Goal: Task Accomplishment & Management: Manage account settings

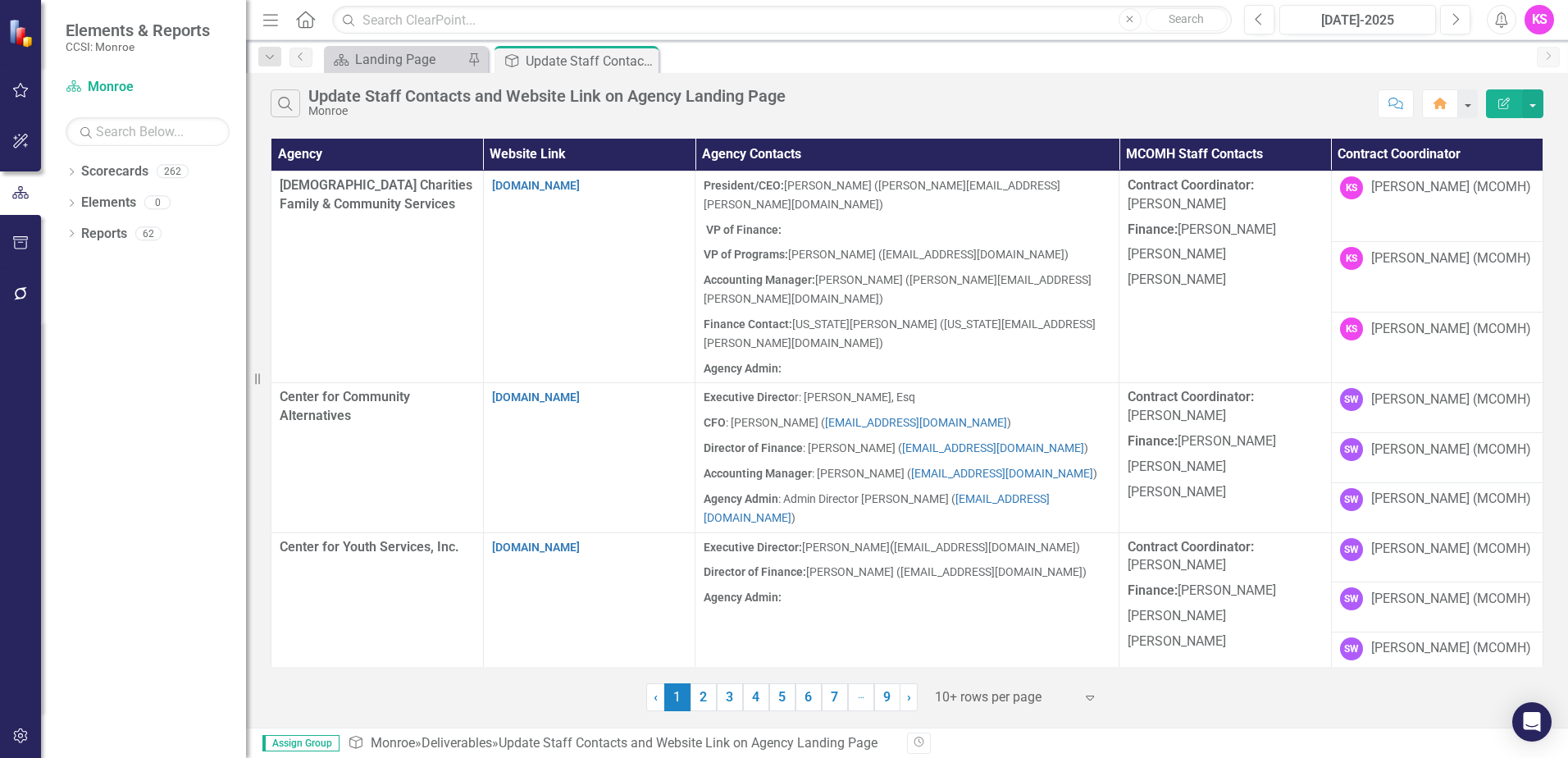
click at [1089, 699] on icon "Expand" at bounding box center [1090, 697] width 16 height 13
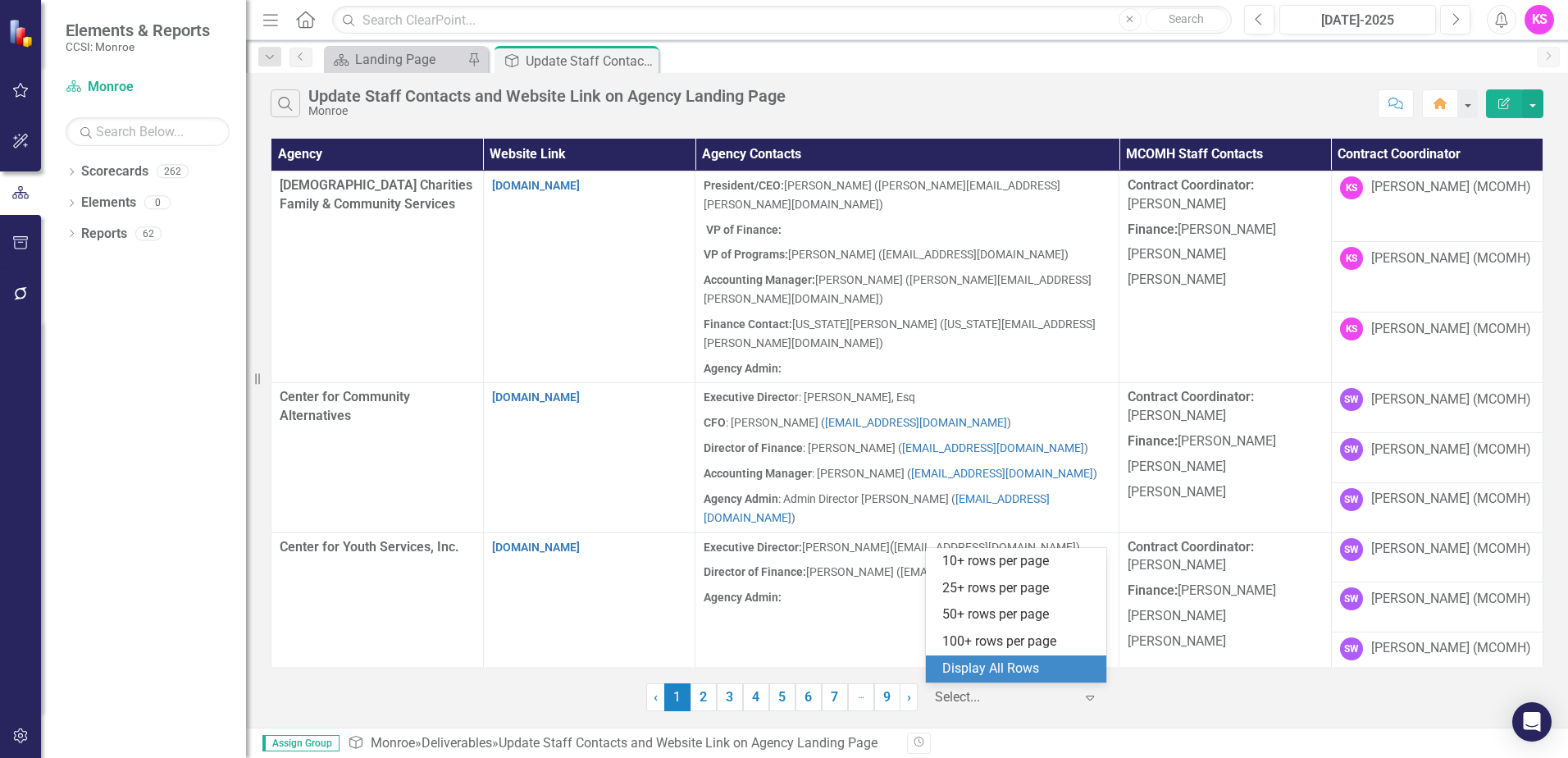
click at [1047, 676] on div "Display All Rows" at bounding box center [1018, 668] width 154 height 19
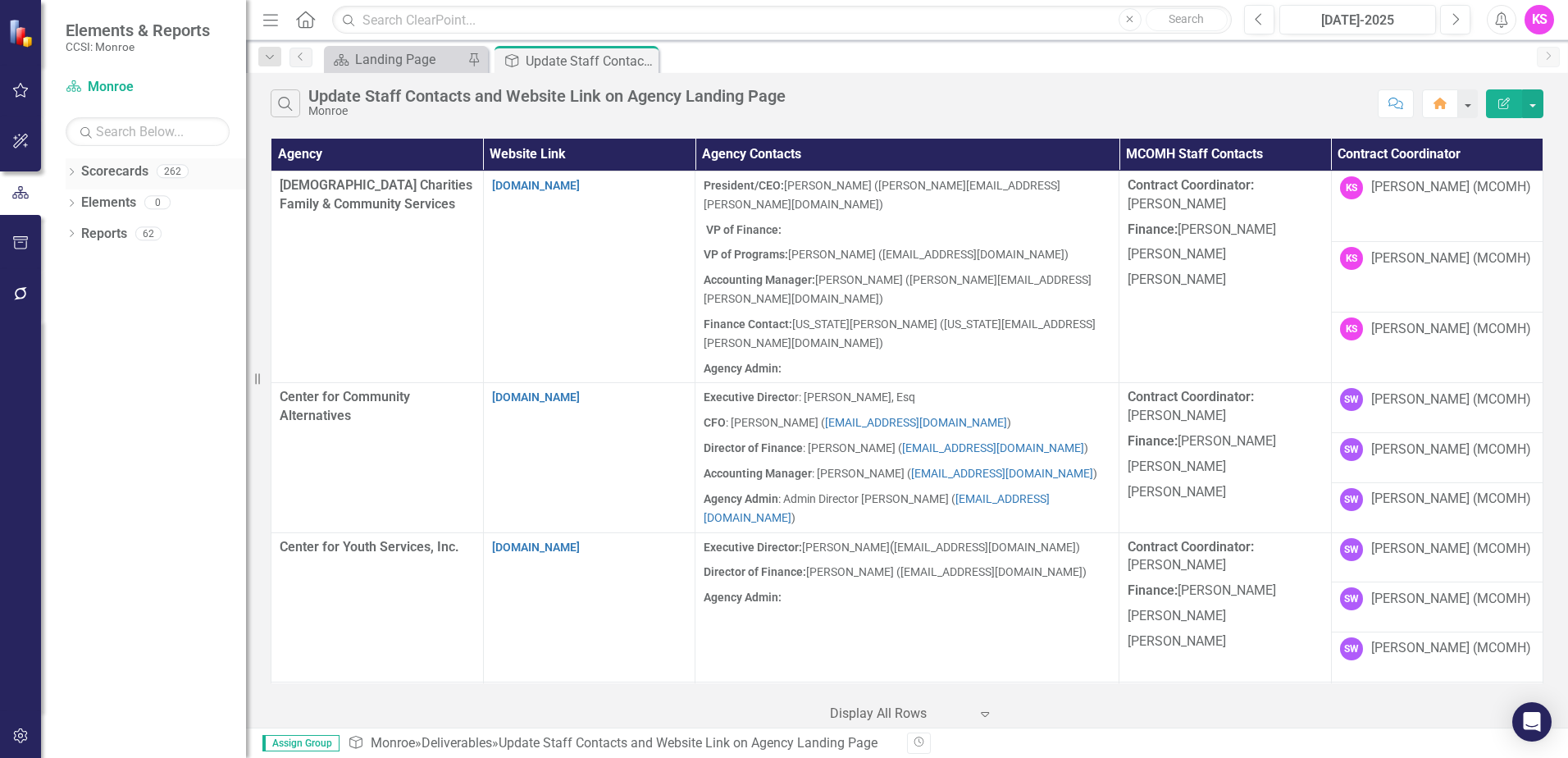
click at [72, 172] on icon "Dropdown" at bounding box center [72, 173] width 12 height 9
click at [82, 201] on icon at bounding box center [81, 202] width 4 height 8
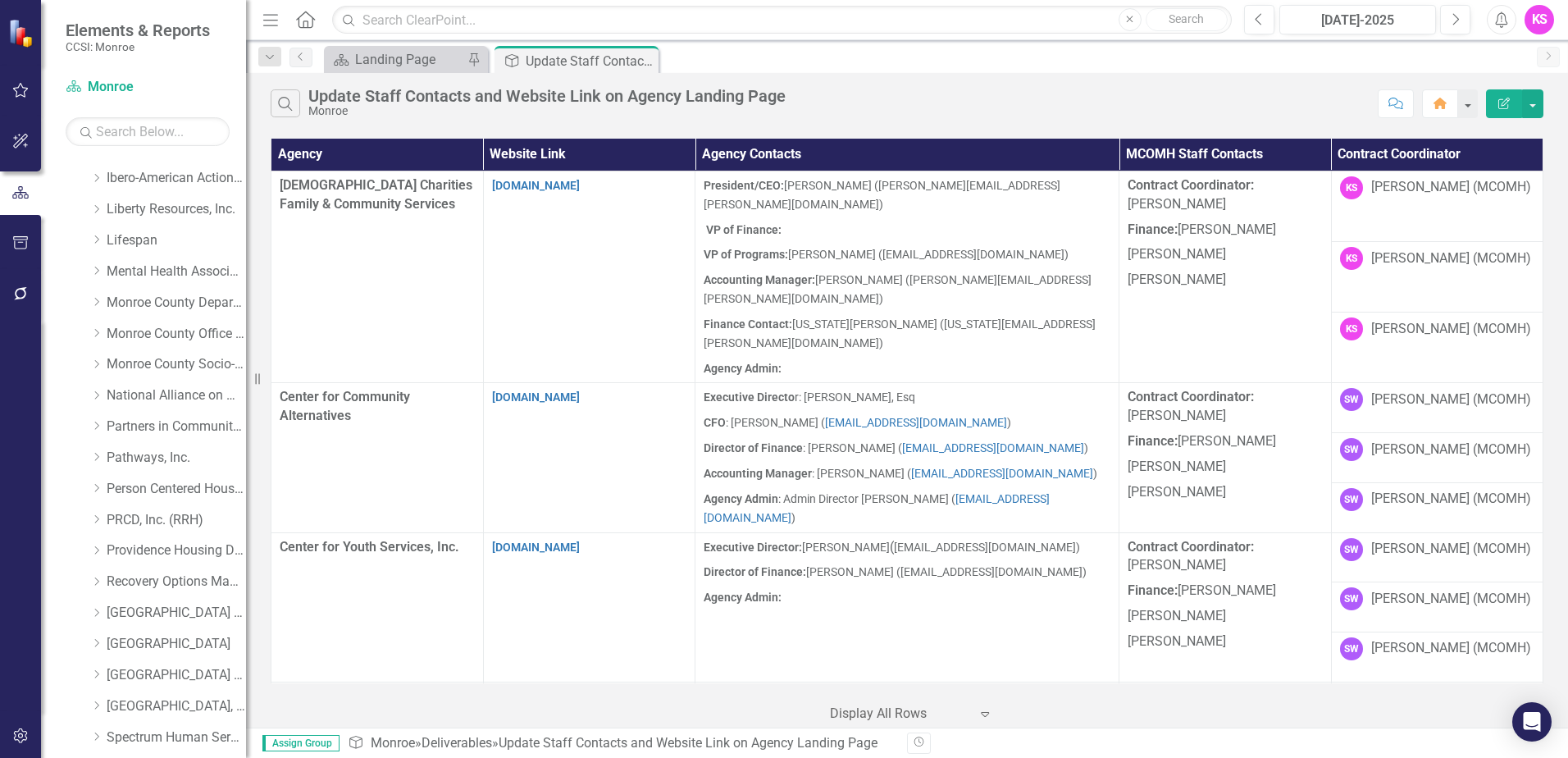
scroll to position [492, 0]
click at [98, 269] on icon at bounding box center [96, 269] width 4 height 8
click at [149, 266] on link "Lifespan" at bounding box center [176, 269] width 139 height 19
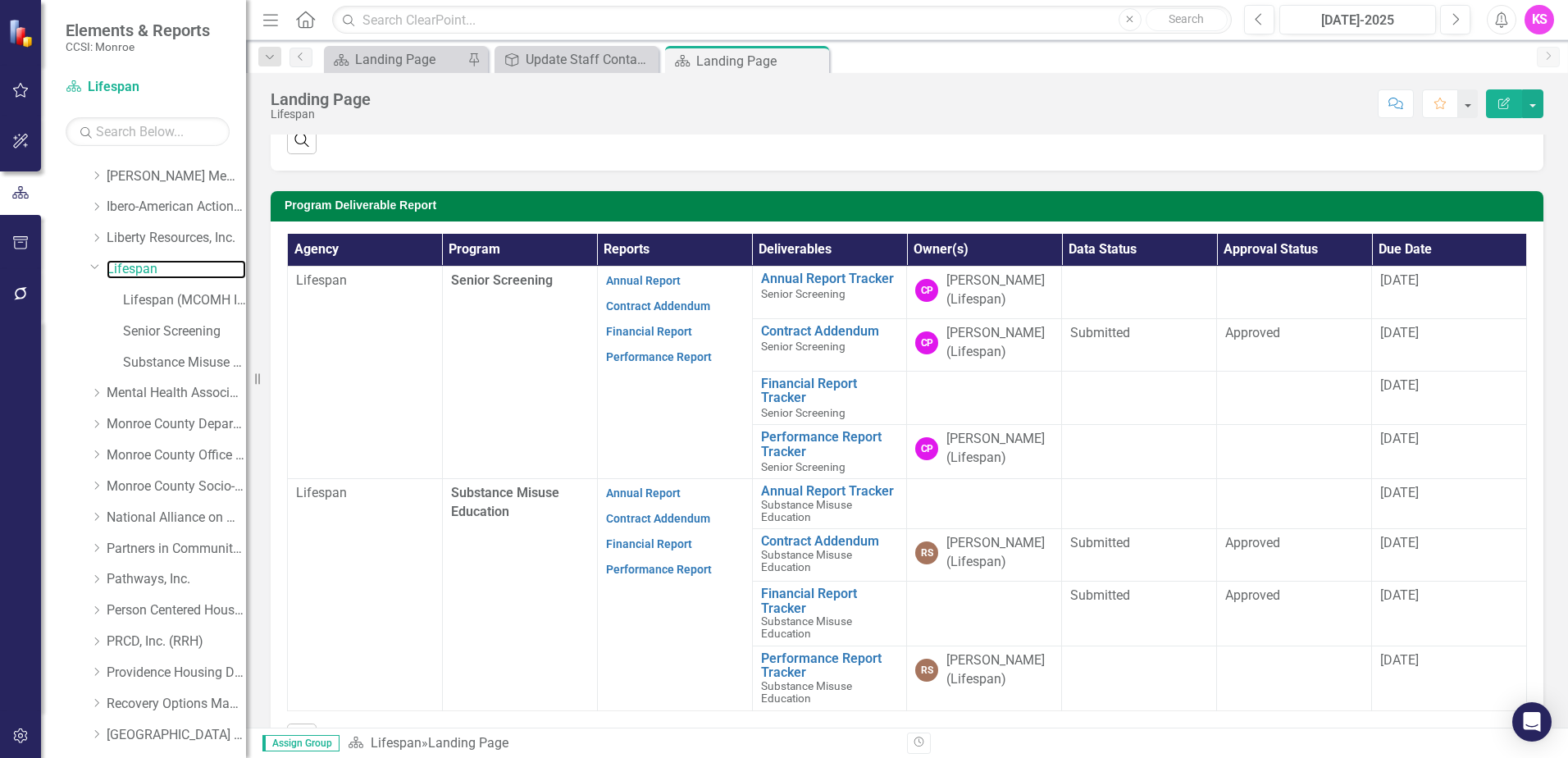
scroll to position [410, 0]
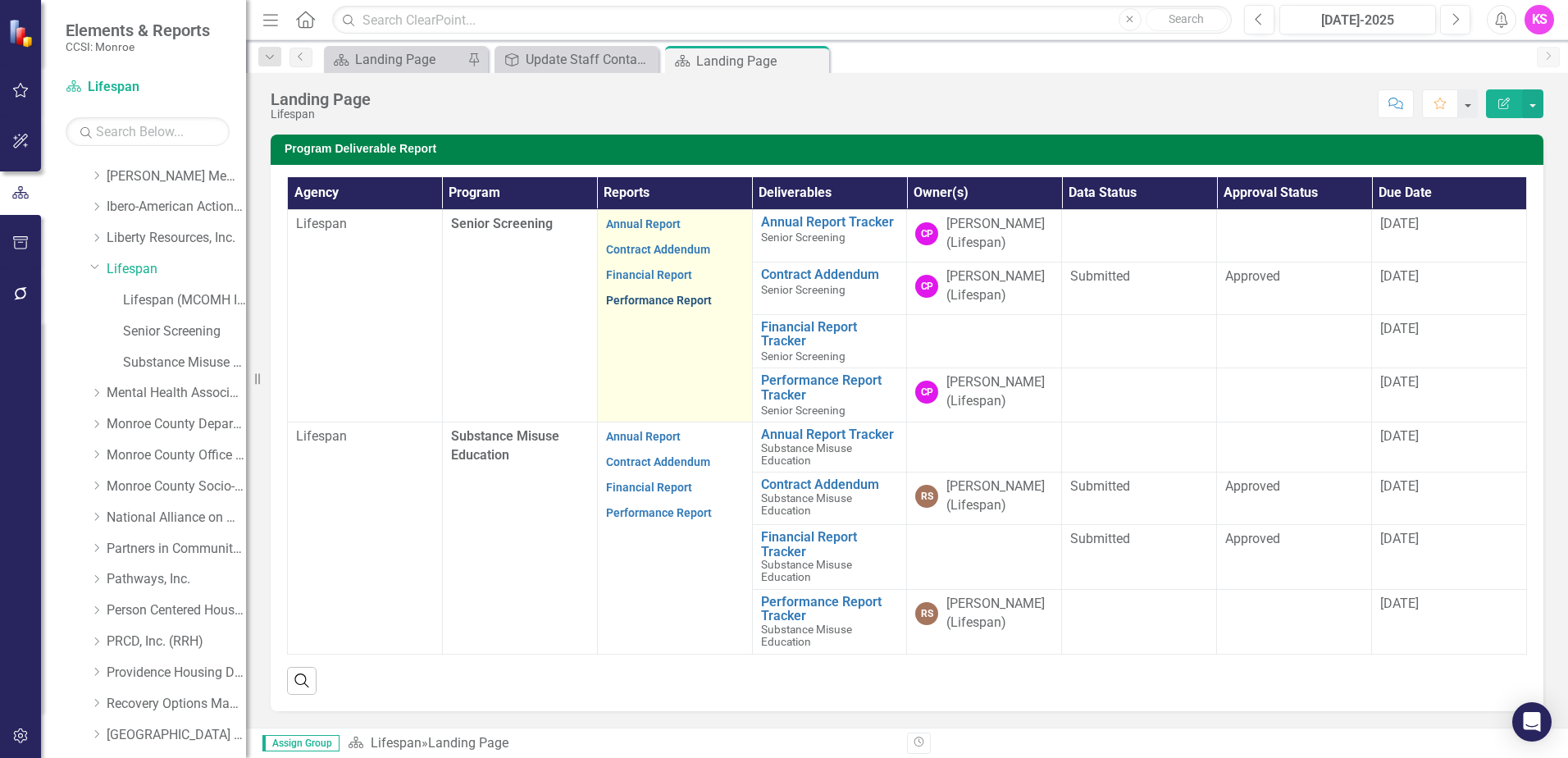
click at [657, 299] on link "Performance Report" at bounding box center [658, 300] width 105 height 13
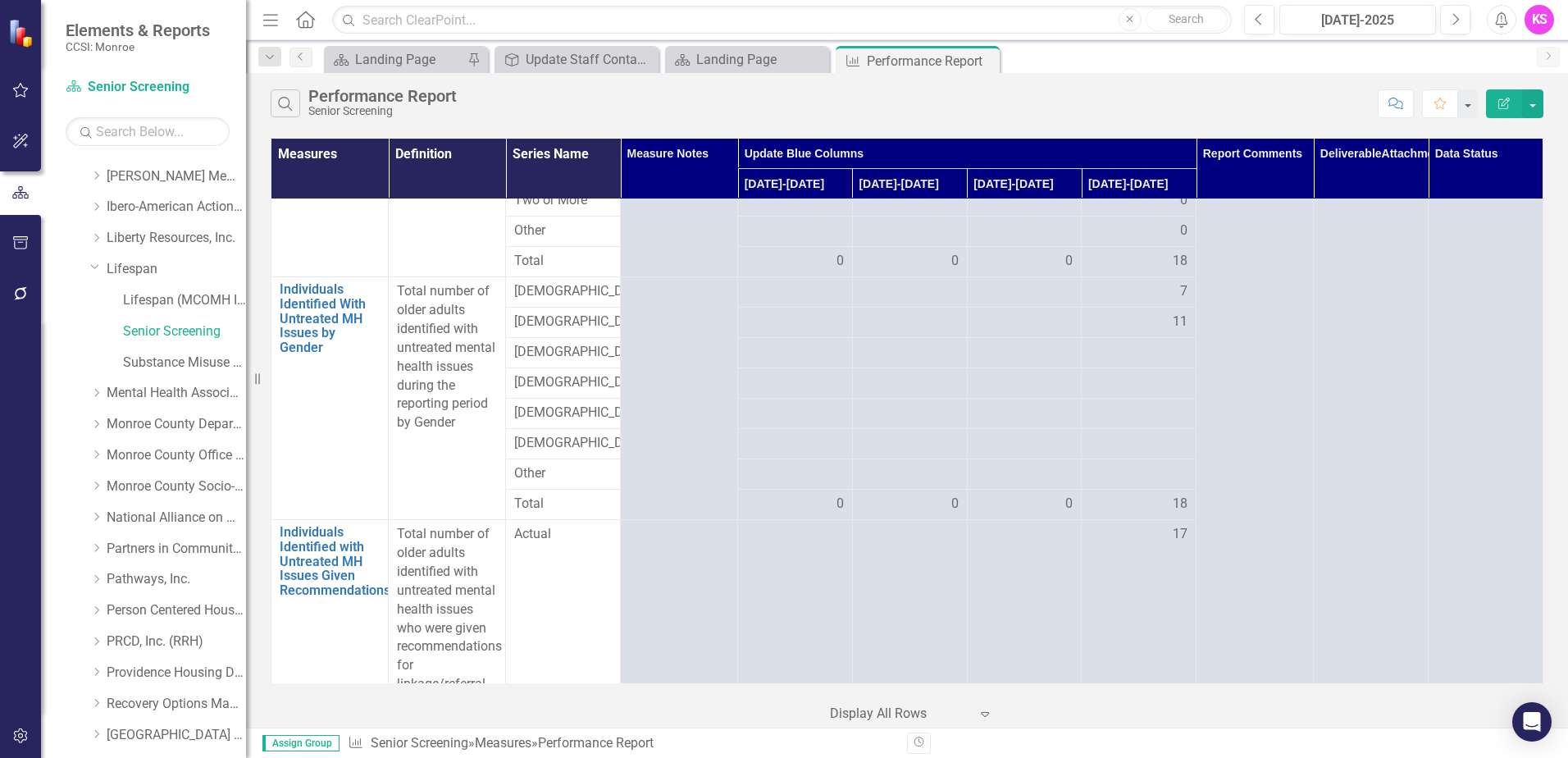
scroll to position [738, 0]
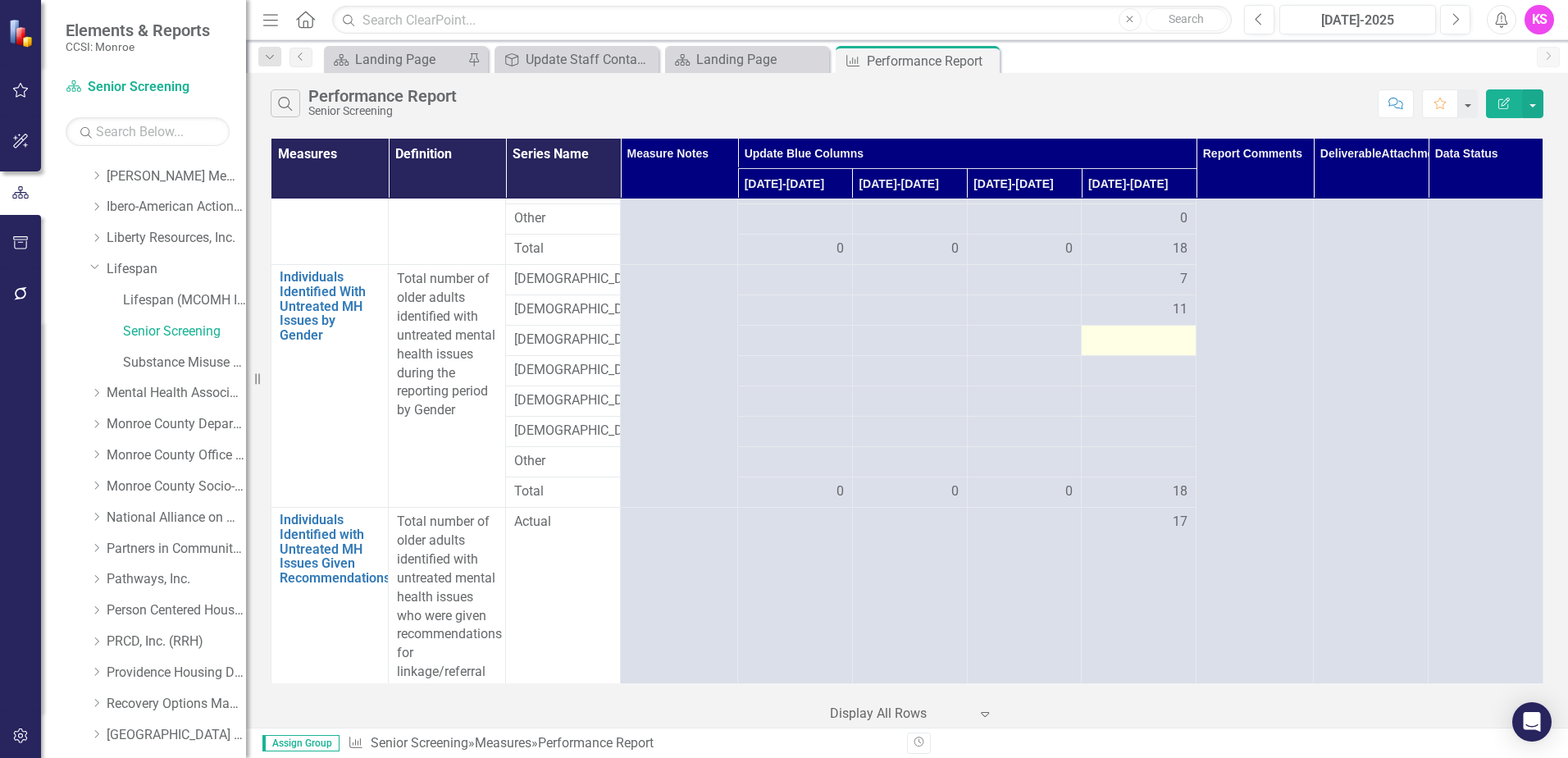
click at [1151, 350] on div at bounding box center [1139, 340] width 97 height 20
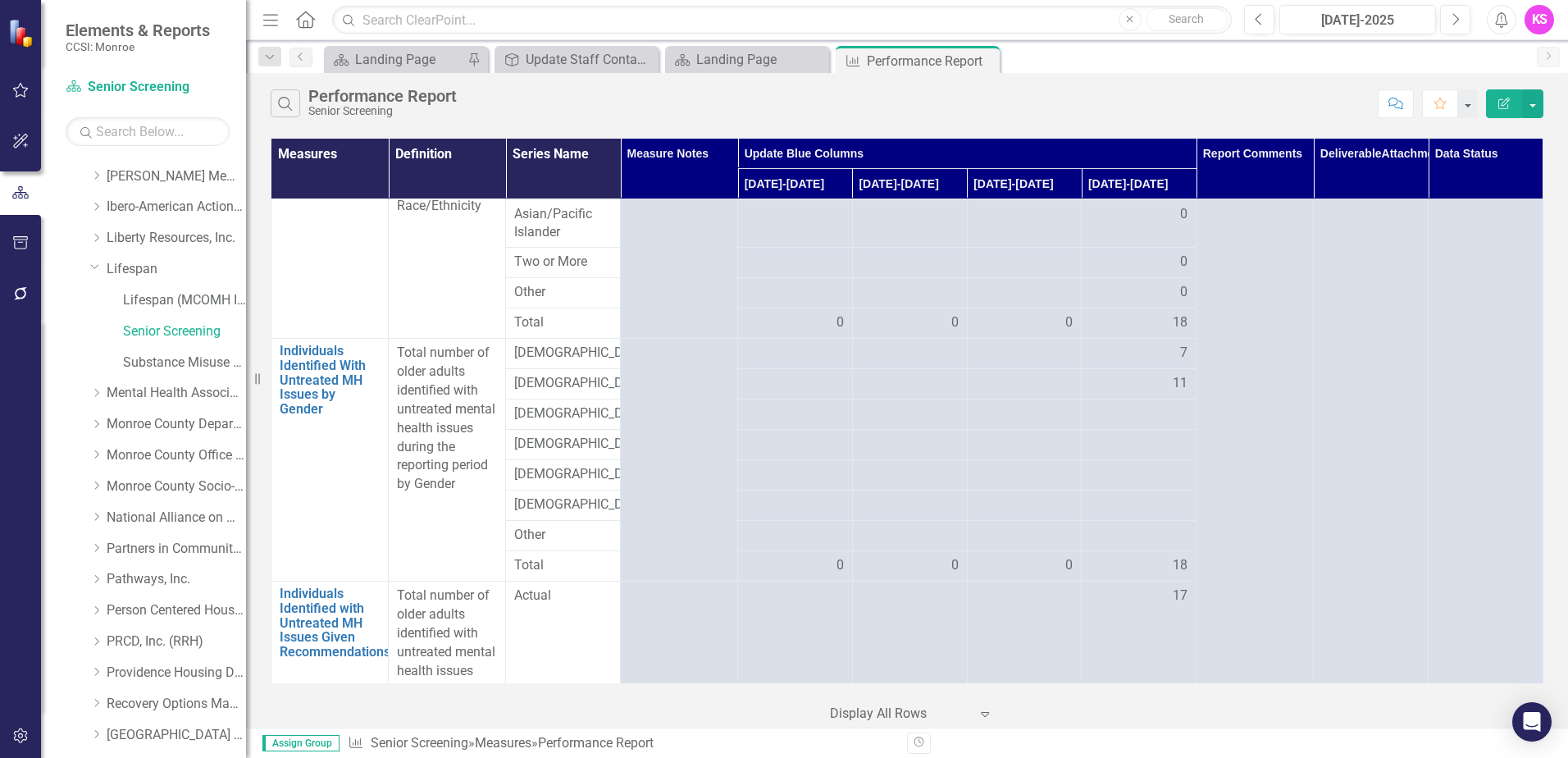
scroll to position [0, 0]
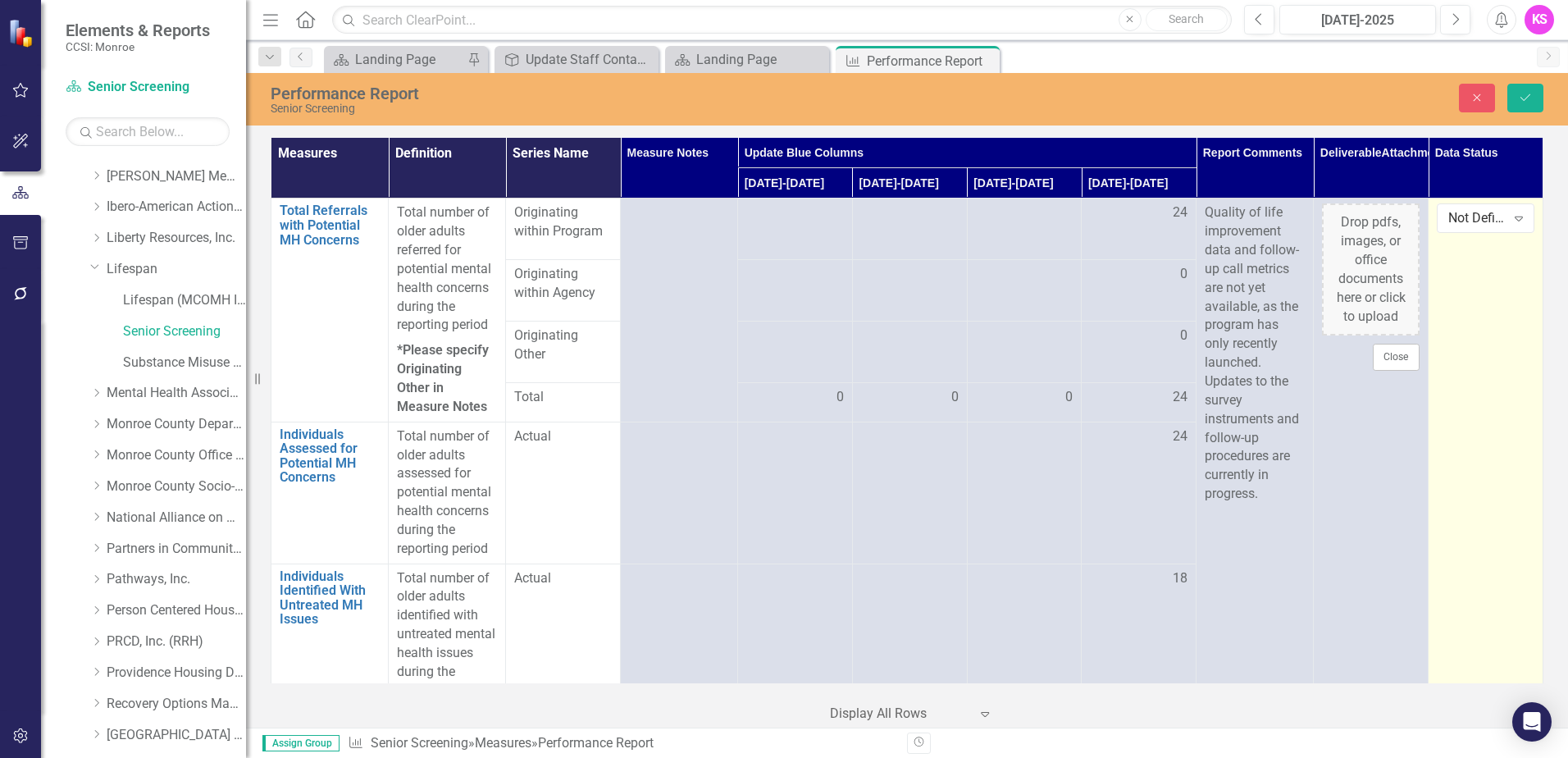
drag, startPoint x: 1453, startPoint y: 277, endPoint x: 1500, endPoint y: 341, distance: 79.4
click at [1510, 217] on icon "Expand" at bounding box center [1519, 218] width 16 height 13
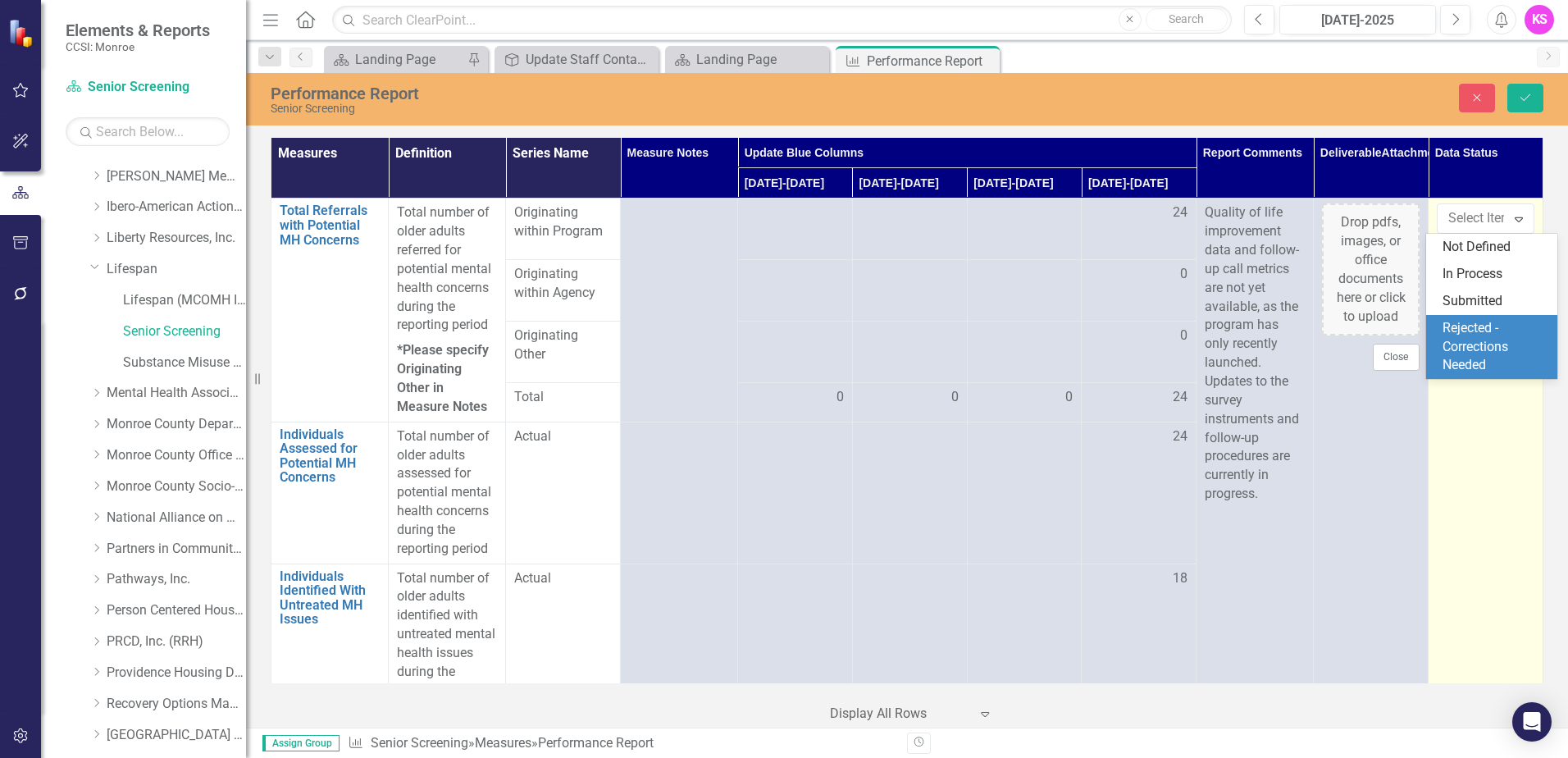
click at [1454, 362] on div "Rejected - Corrections Needed" at bounding box center [1495, 347] width 105 height 57
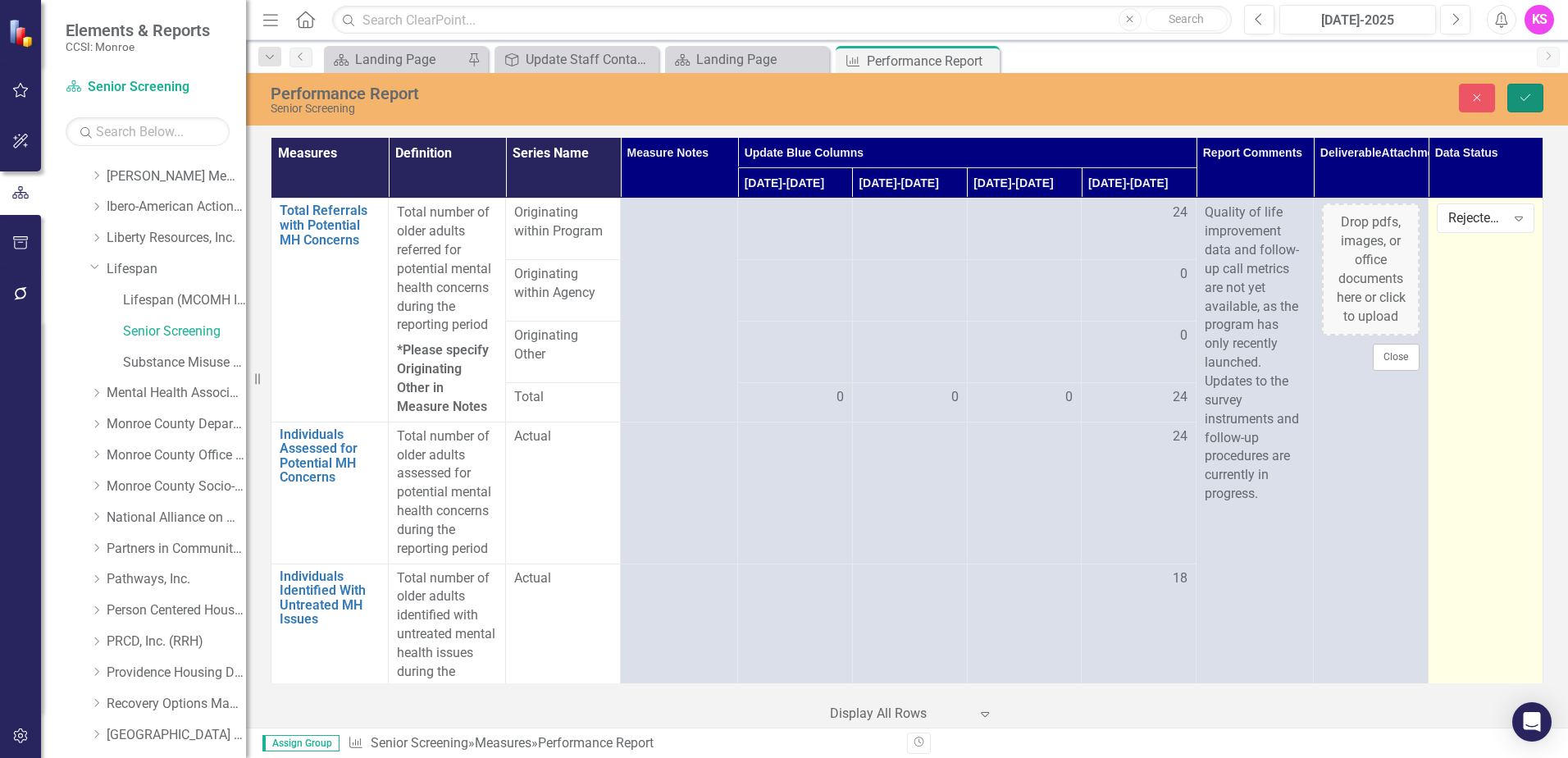
click at [1519, 101] on icon "Save" at bounding box center [1525, 97] width 15 height 12
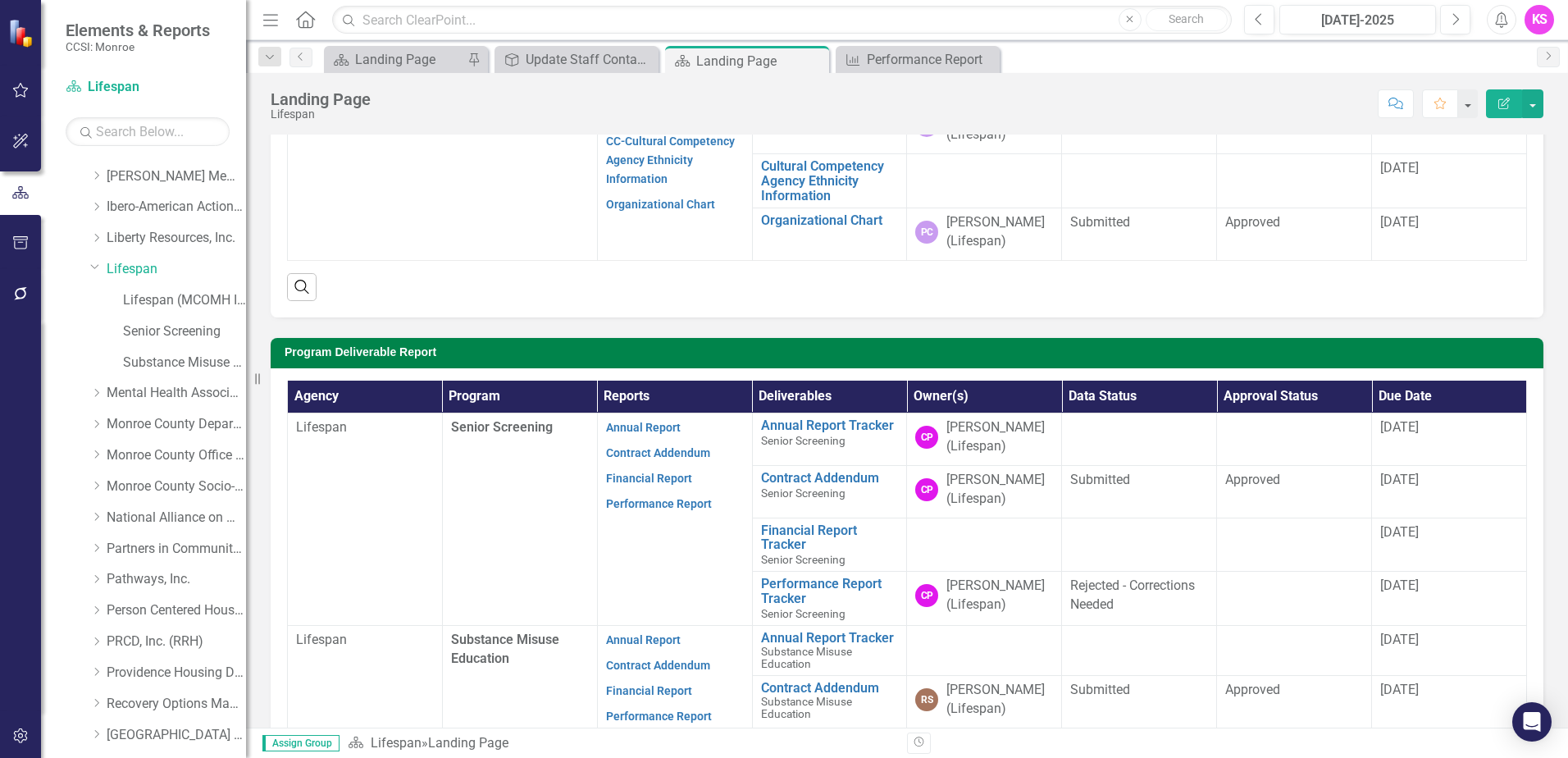
scroll to position [246, 0]
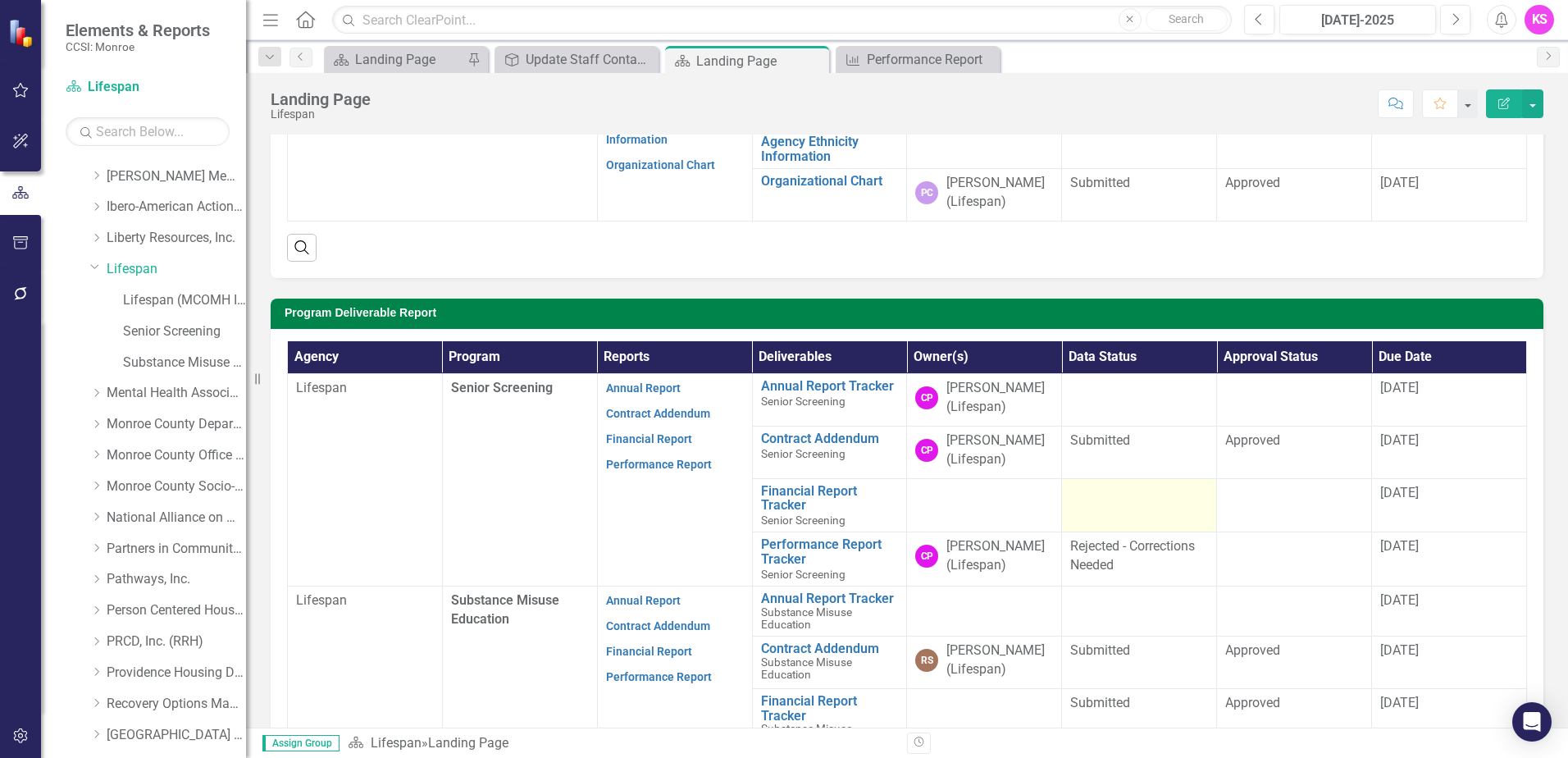
click at [1117, 503] on div at bounding box center [1139, 494] width 138 height 20
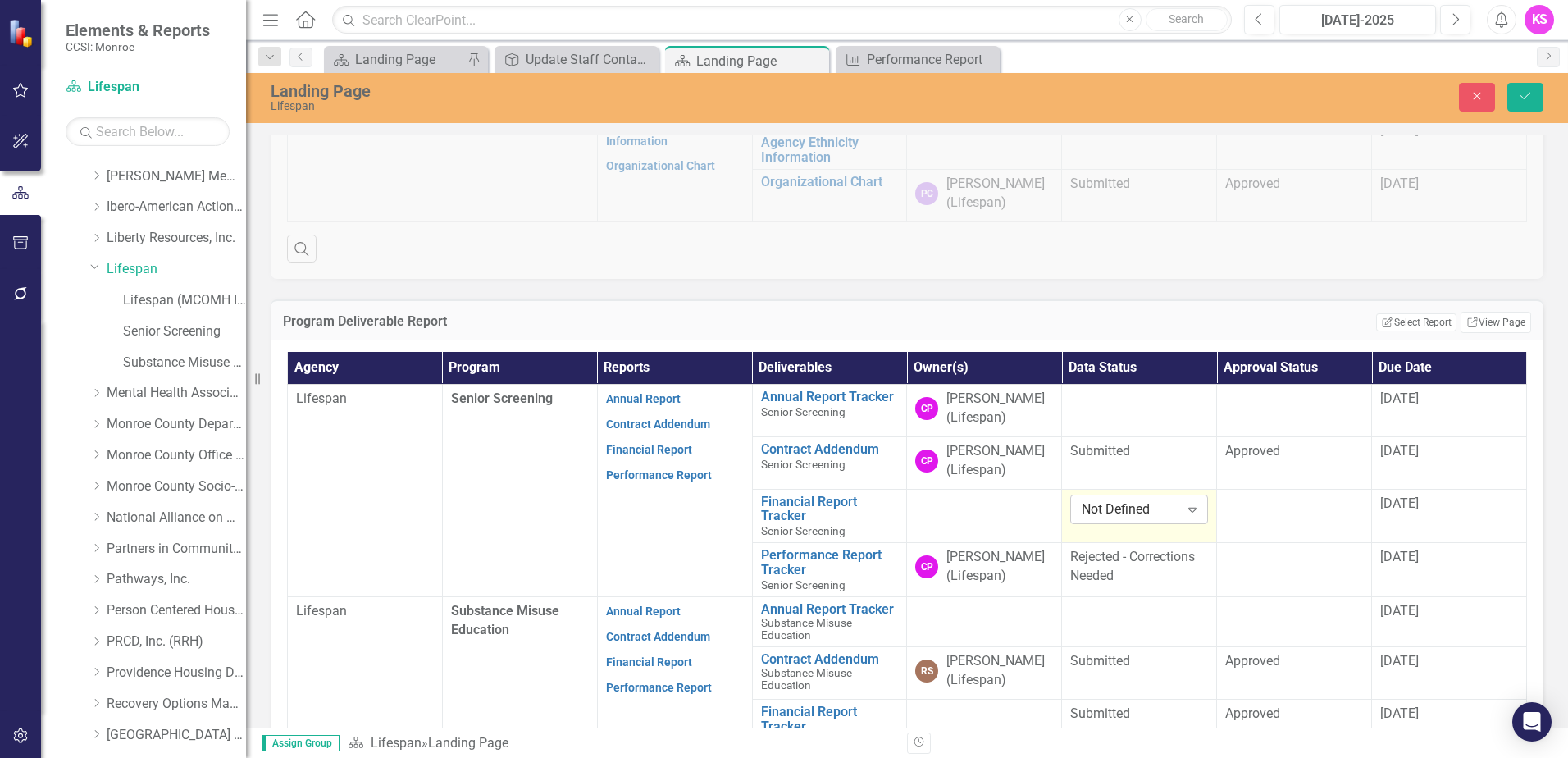
click at [1185, 508] on icon "Expand" at bounding box center [1192, 509] width 16 height 13
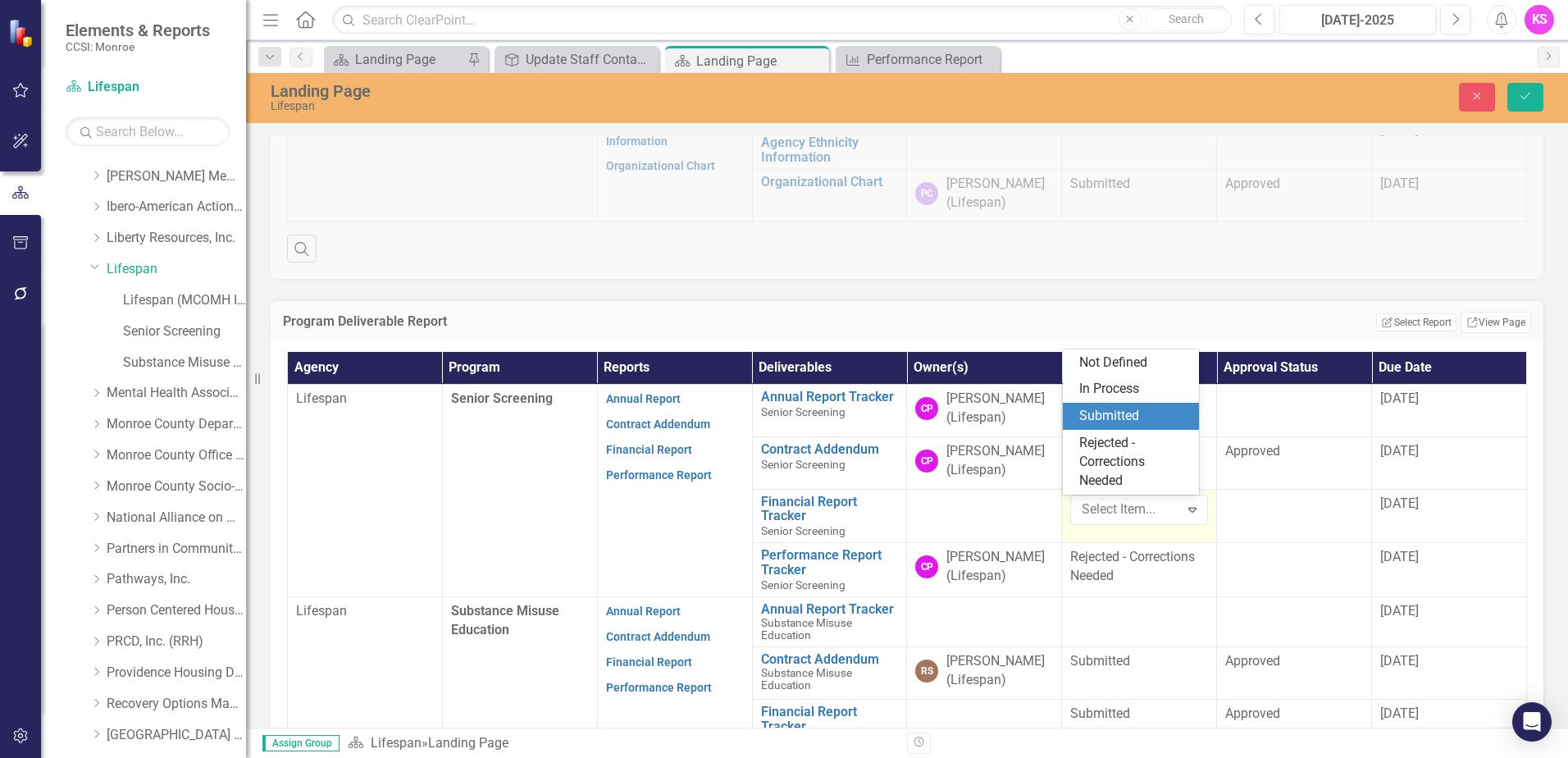
click at [1132, 417] on div "Submitted" at bounding box center [1134, 416] width 110 height 19
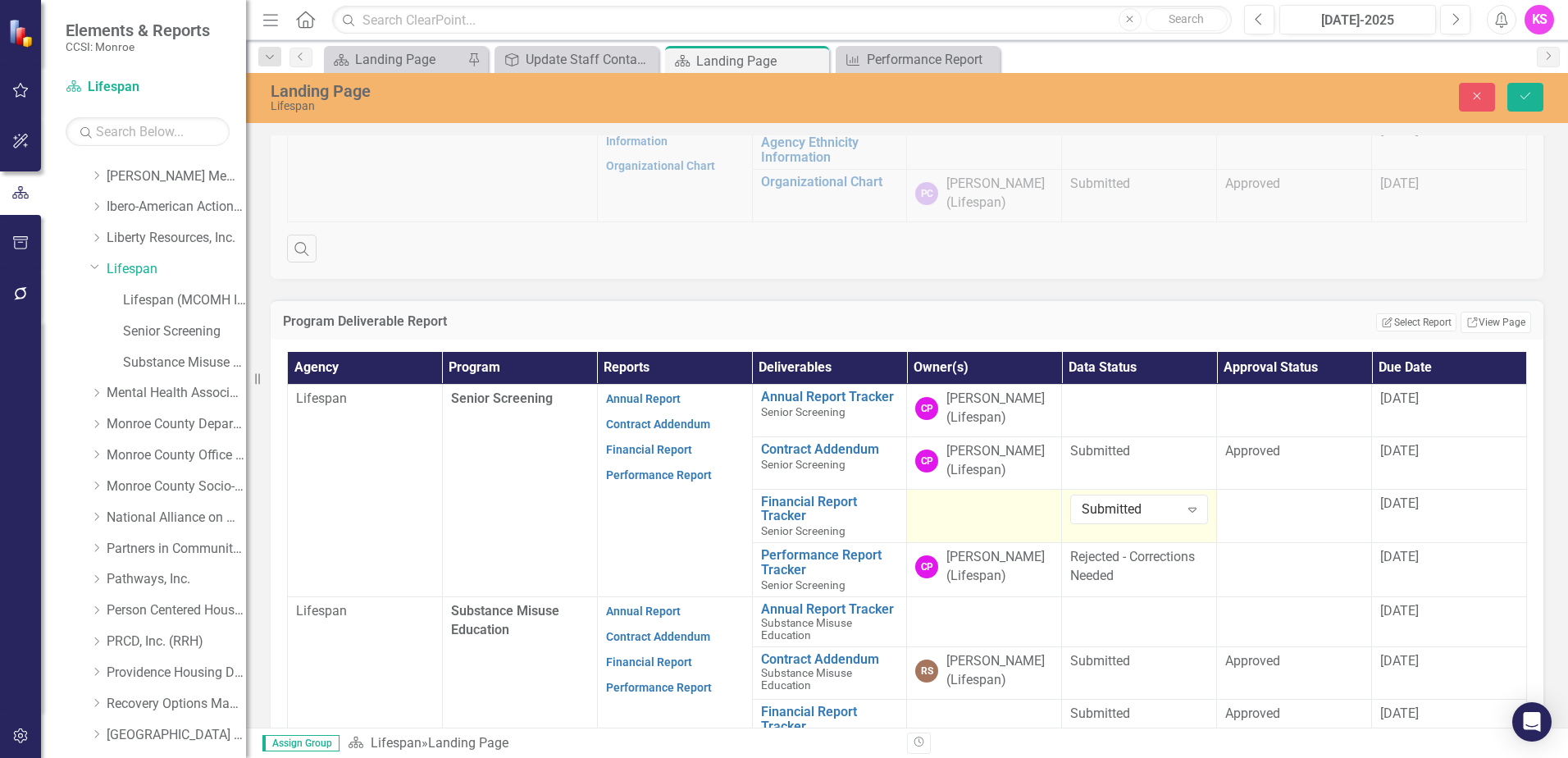
click at [971, 519] on td at bounding box center [985, 516] width 155 height 54
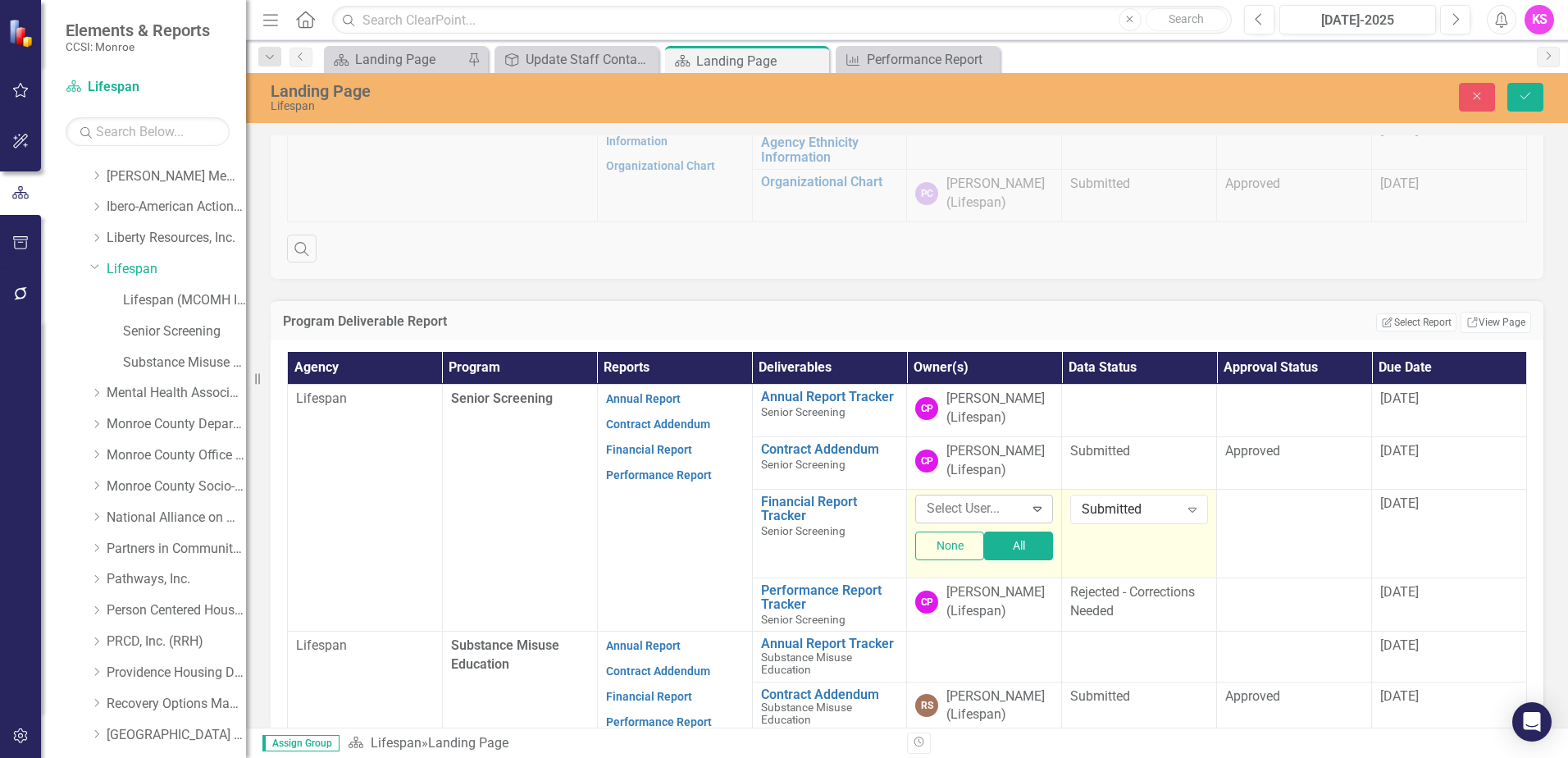
click at [1029, 508] on icon "Expand" at bounding box center [1037, 508] width 16 height 13
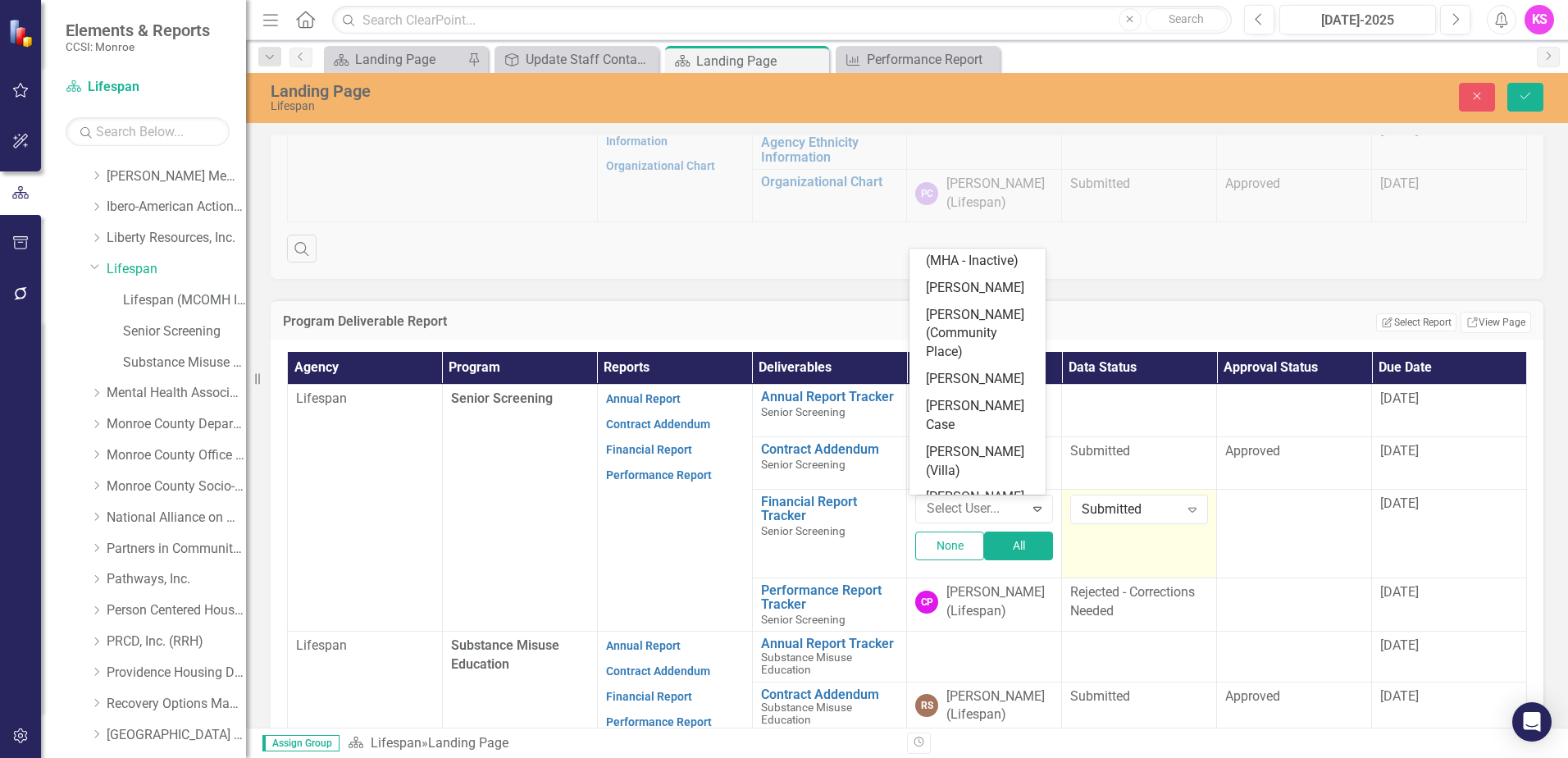
scroll to position [2163, 0]
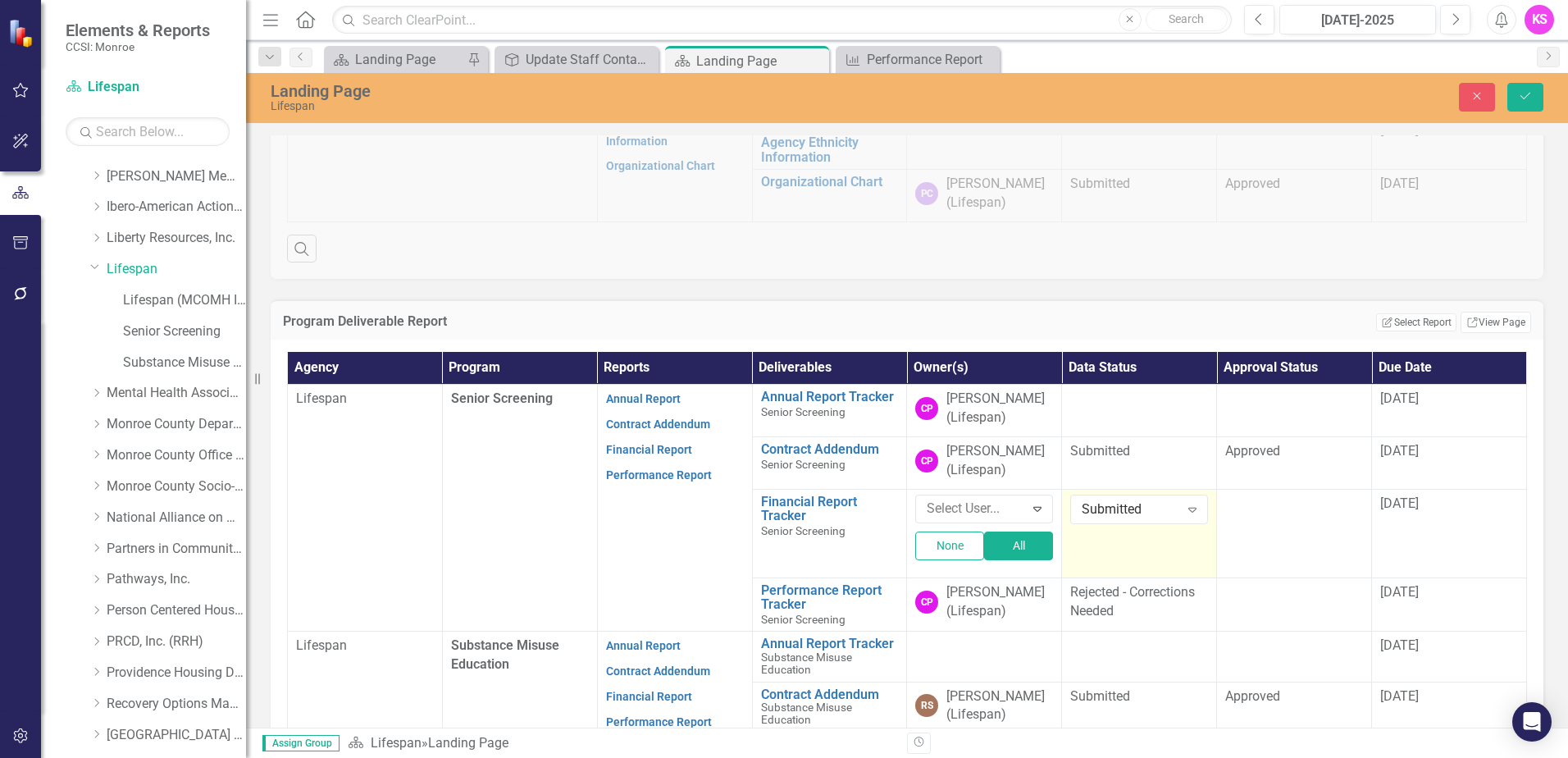
click at [1283, 301] on div "Program Deliverable Report Edit Report Select Report Link View Page" at bounding box center [906, 319] width 1273 height 40
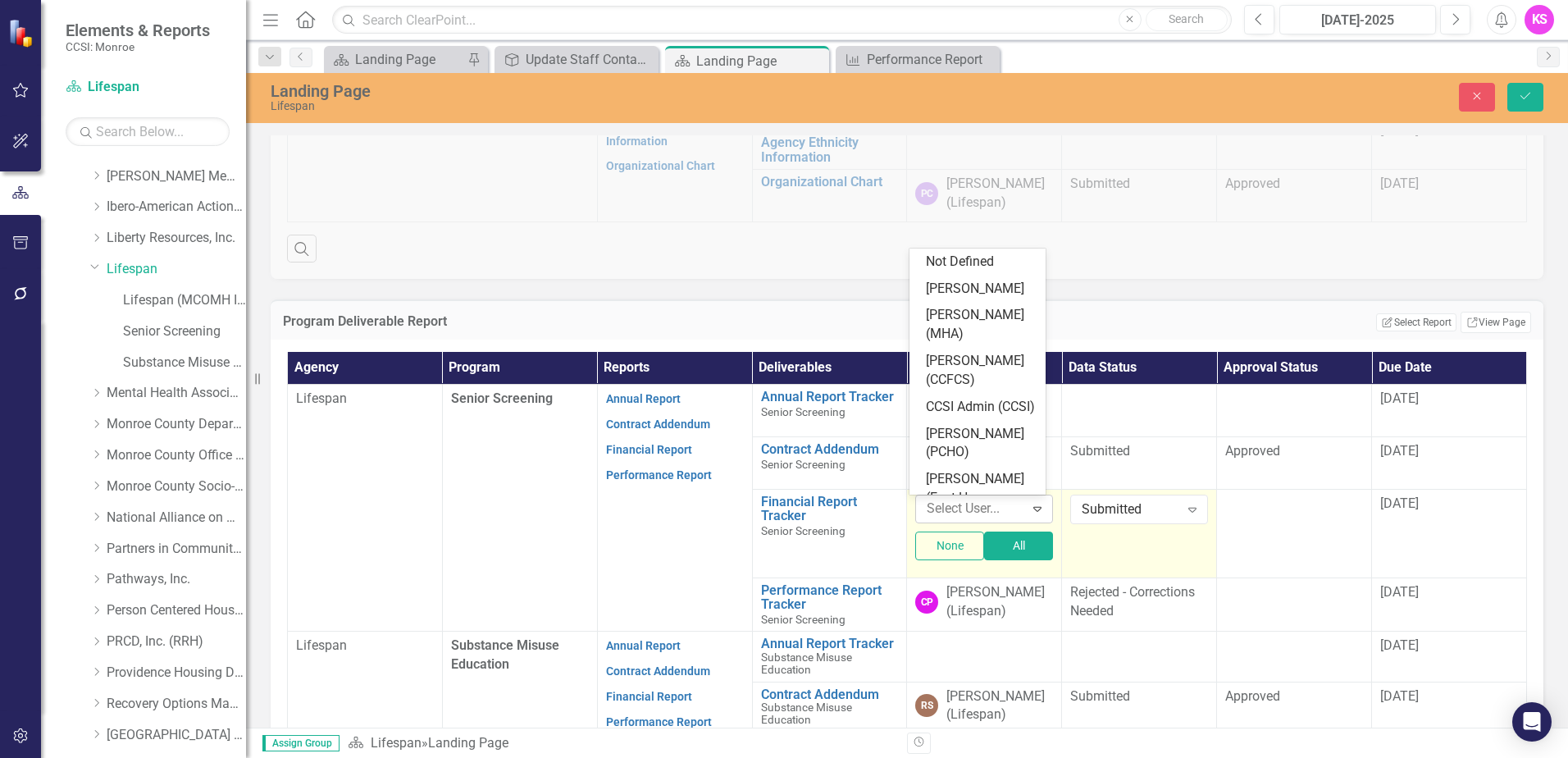
click at [947, 505] on div at bounding box center [971, 508] width 103 height 22
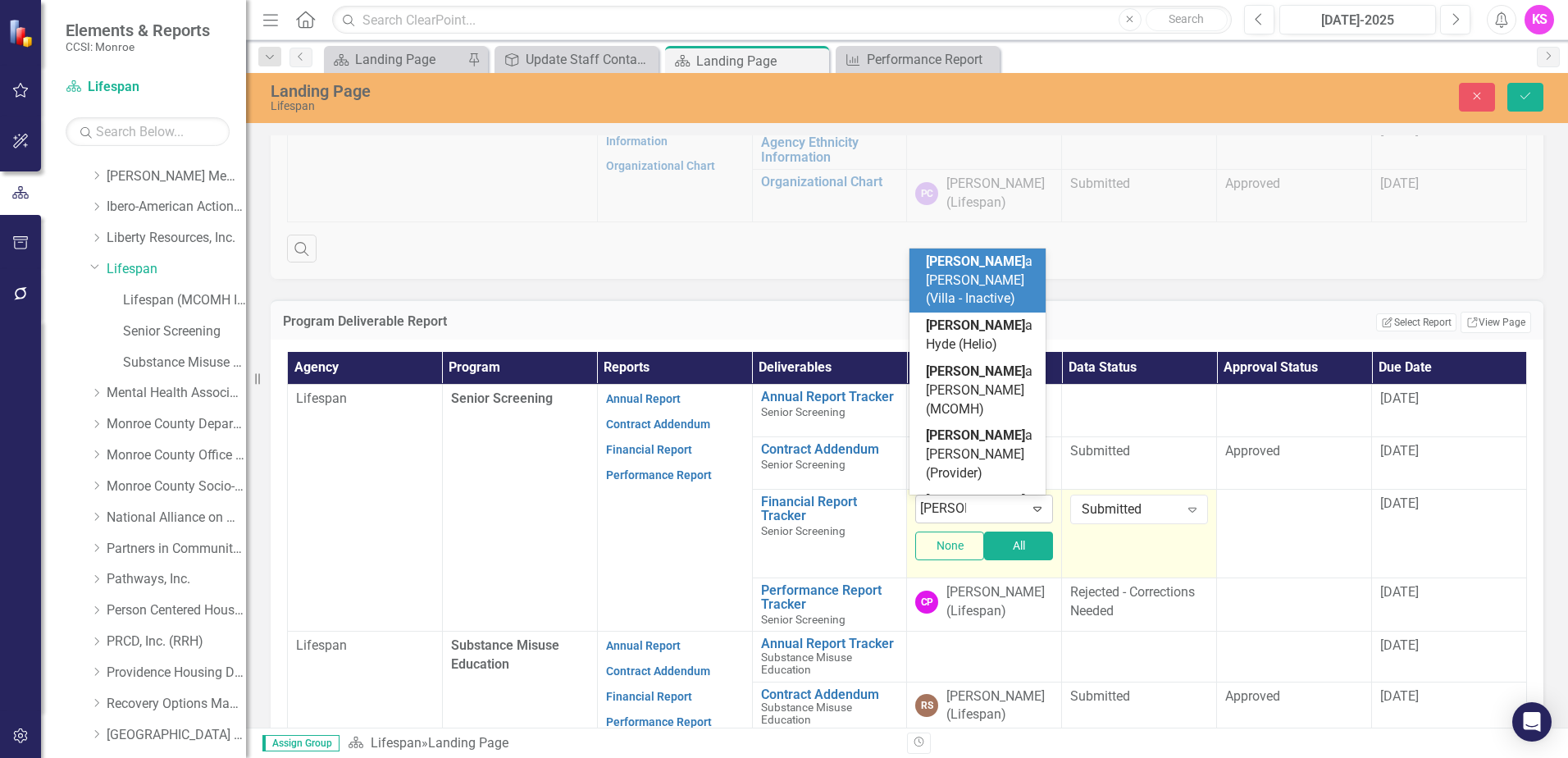
type input "[PERSON_NAME]"
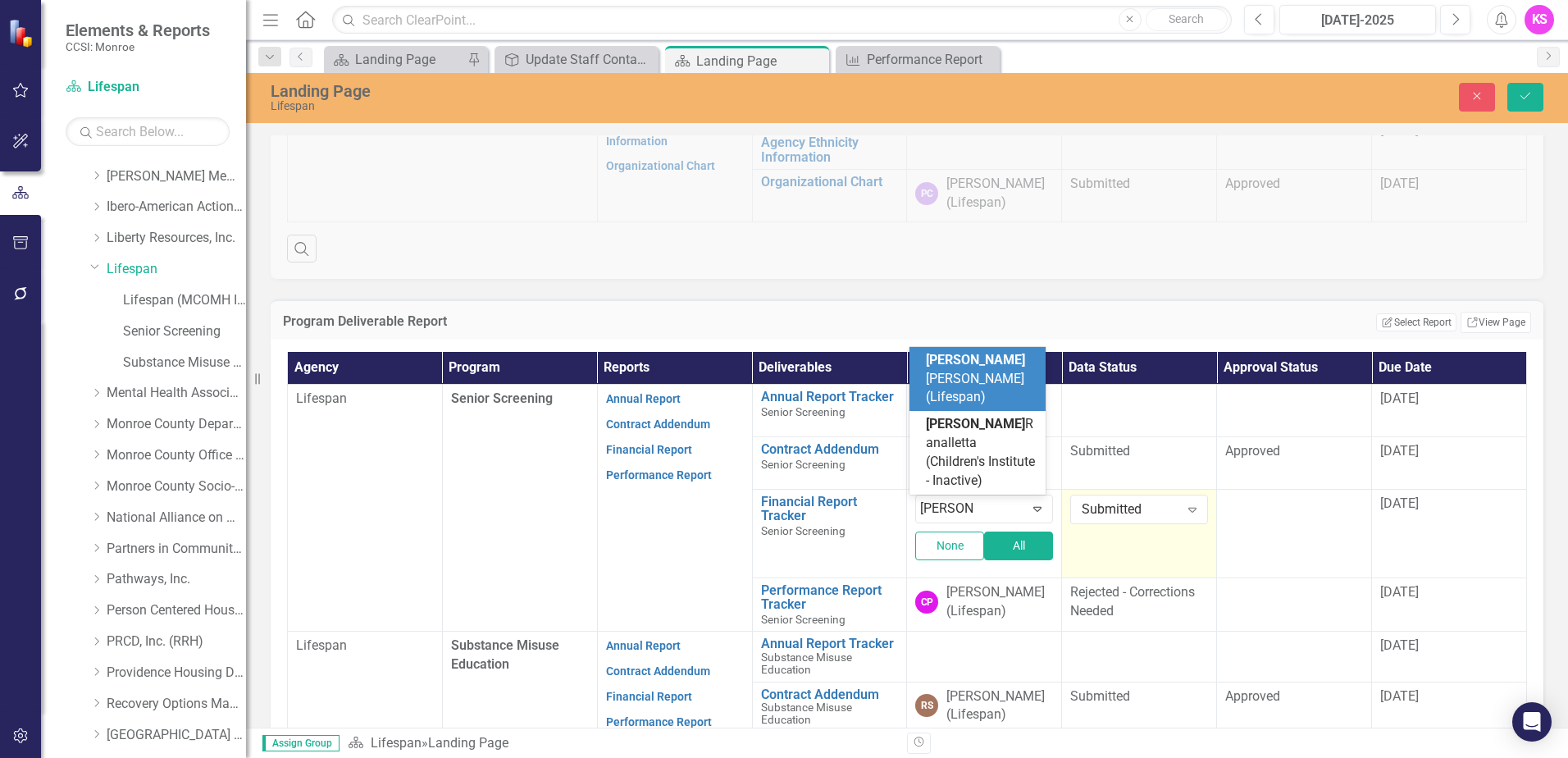
click at [988, 383] on span "[PERSON_NAME] (Lifespan)" at bounding box center [976, 378] width 99 height 54
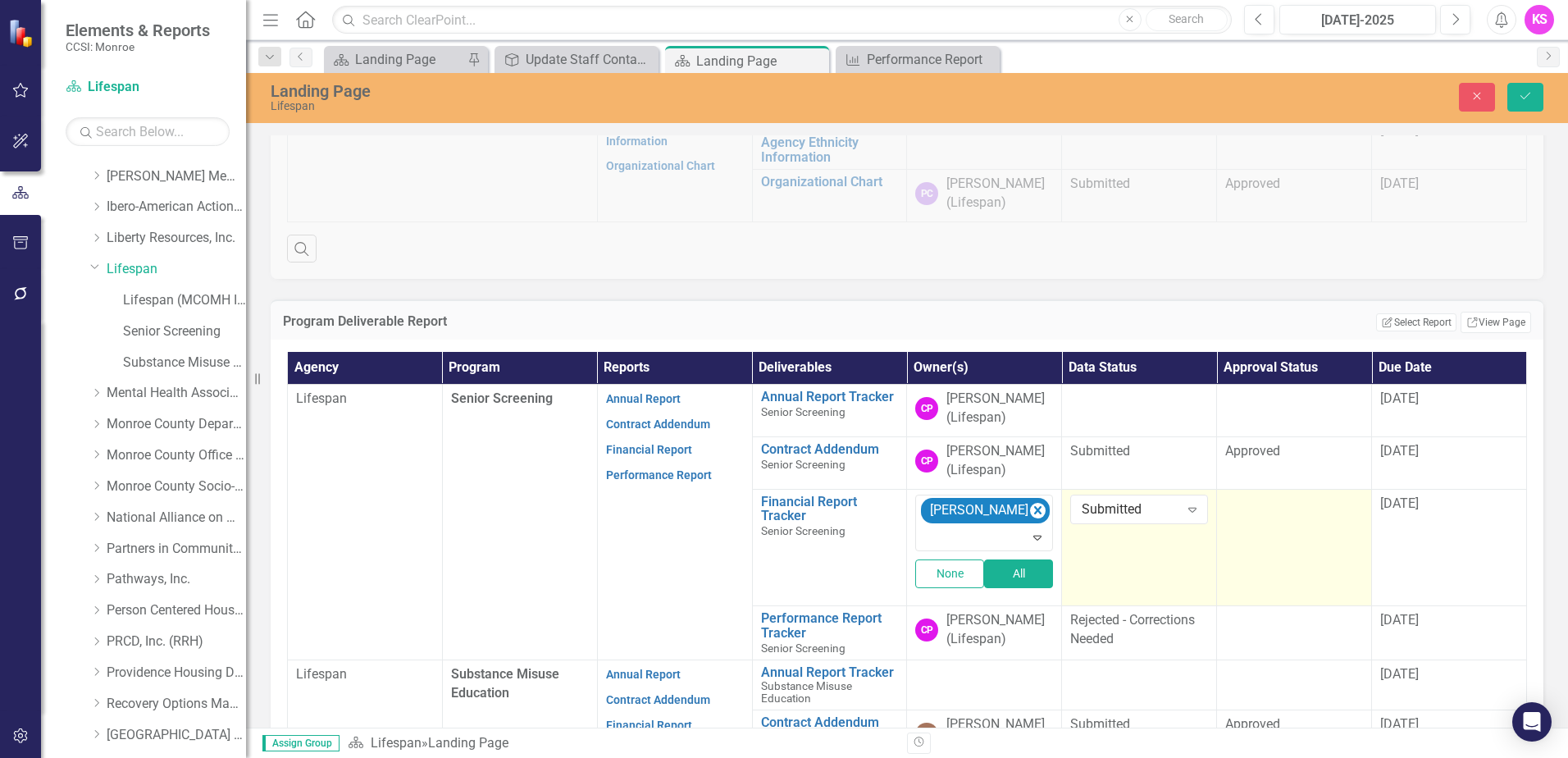
click at [1324, 536] on td at bounding box center [1294, 547] width 155 height 117
click at [1339, 512] on icon "Expand" at bounding box center [1347, 509] width 16 height 13
click at [1261, 481] on div "Rejected" at bounding box center [1287, 480] width 110 height 19
click at [1479, 102] on button "Close" at bounding box center [1477, 97] width 36 height 29
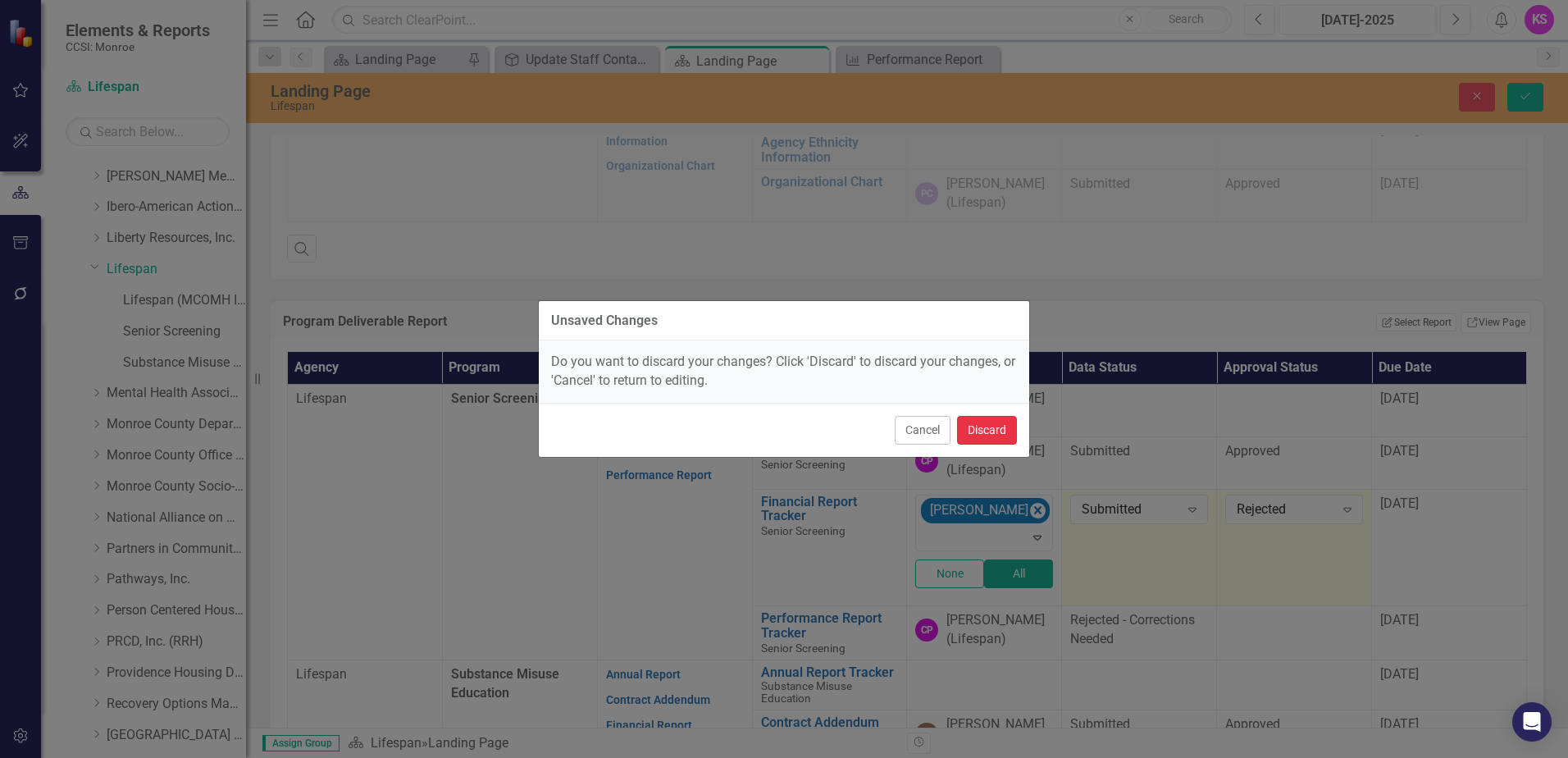
click at [979, 433] on button "Discard" at bounding box center [986, 430] width 60 height 29
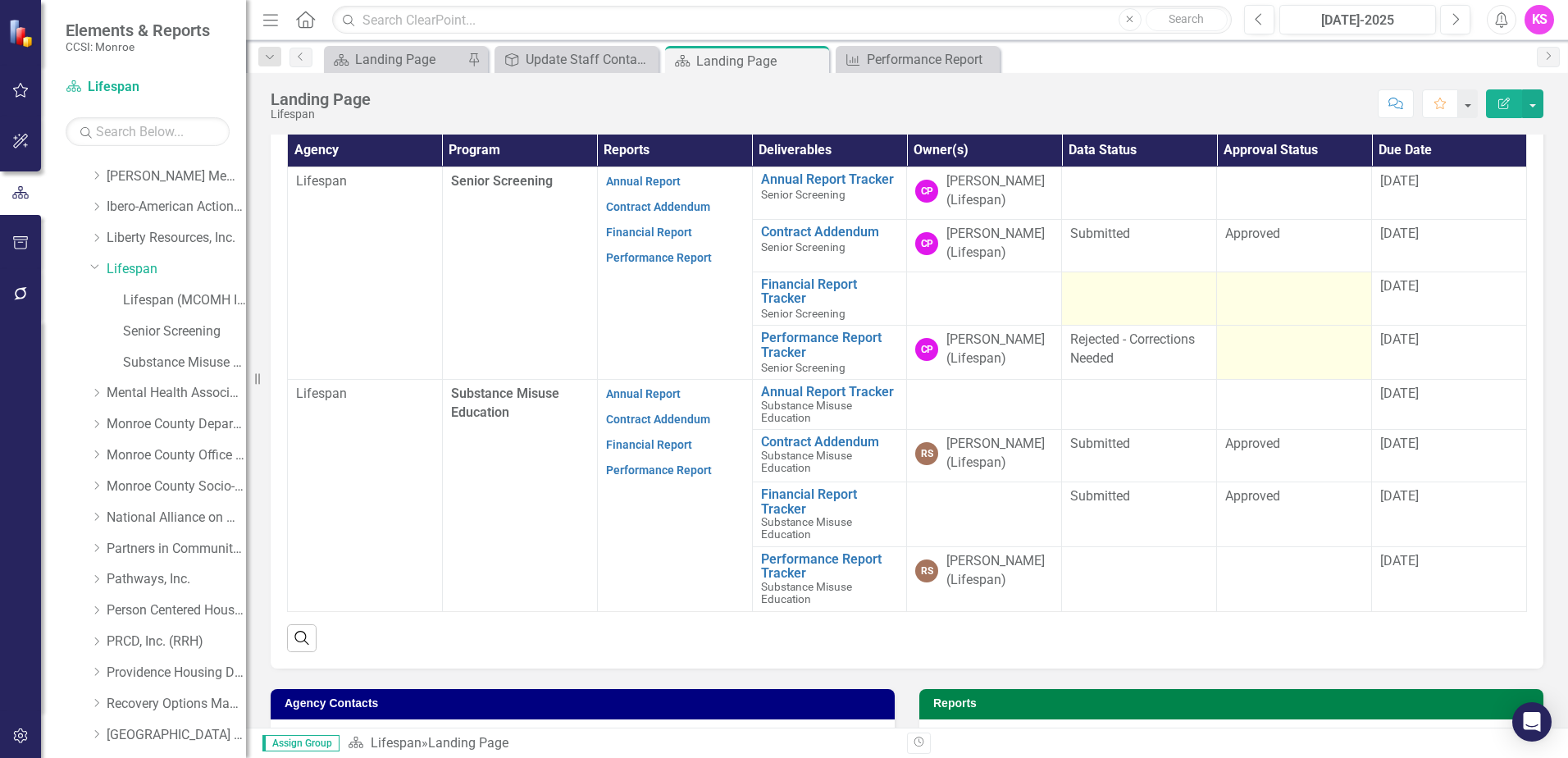
scroll to position [492, 0]
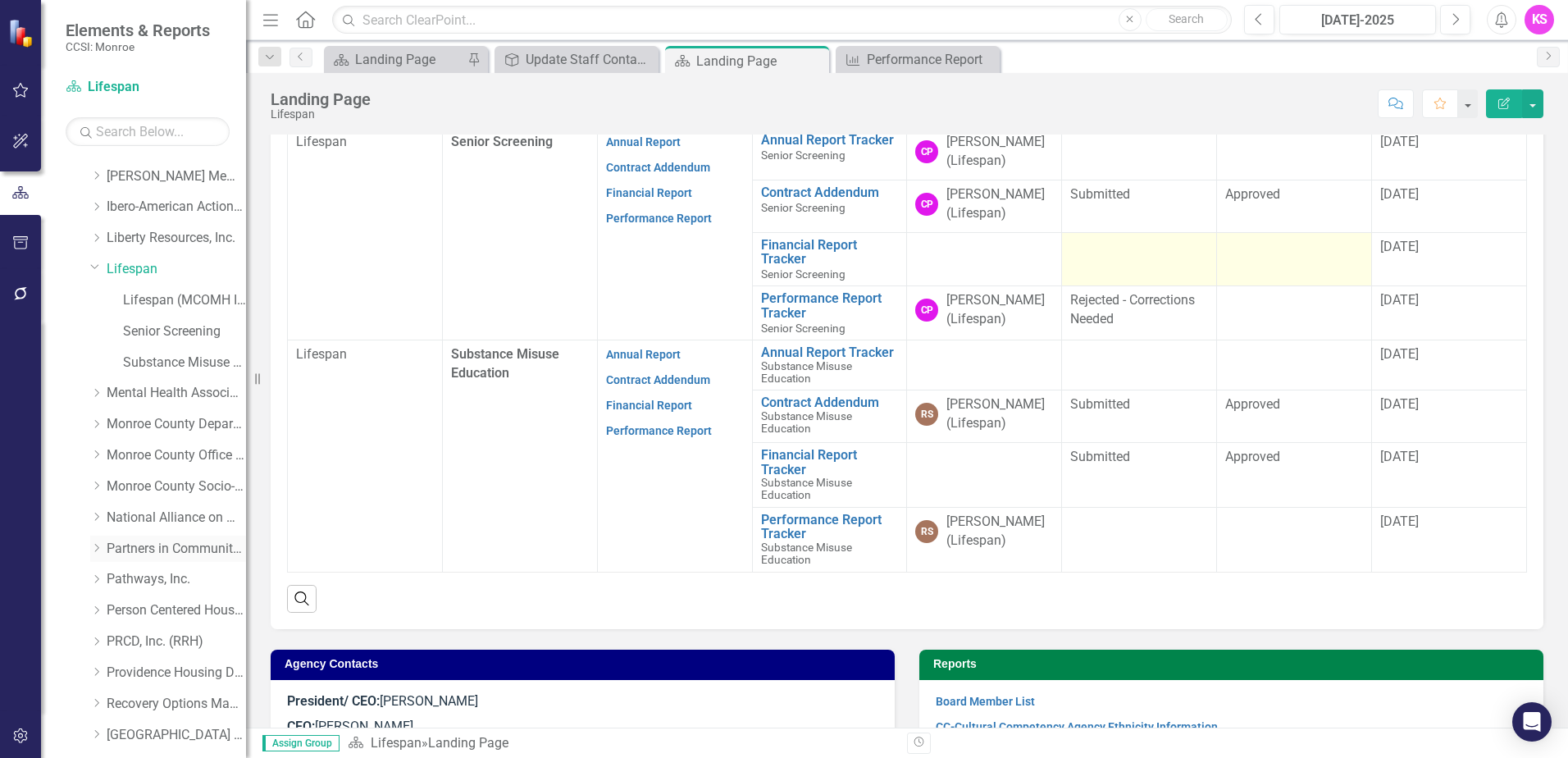
click at [97, 549] on icon "Dropdown" at bounding box center [96, 548] width 12 height 10
click at [169, 550] on link "Partners in Community Development" at bounding box center [176, 549] width 139 height 19
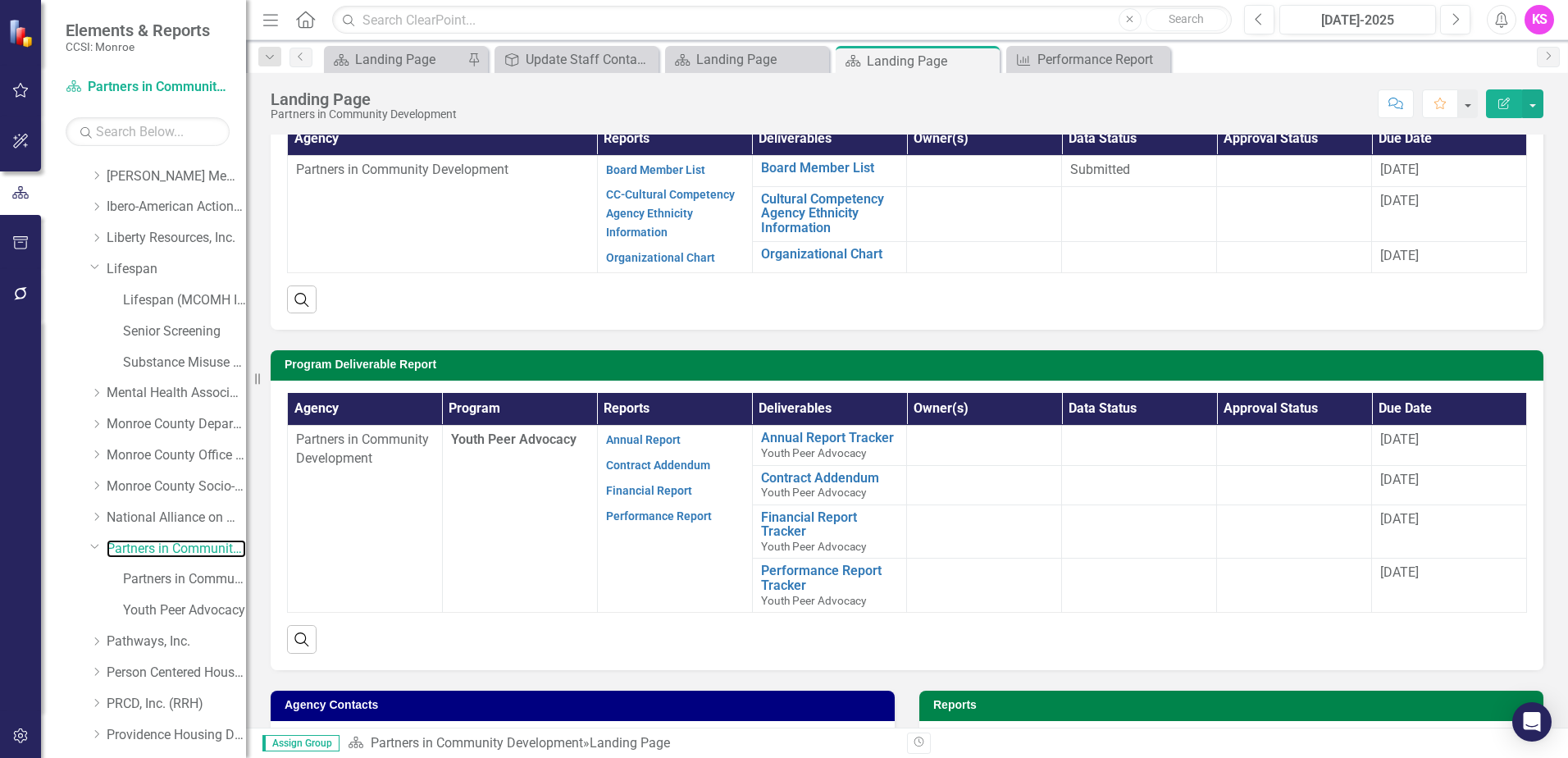
scroll to position [164, 0]
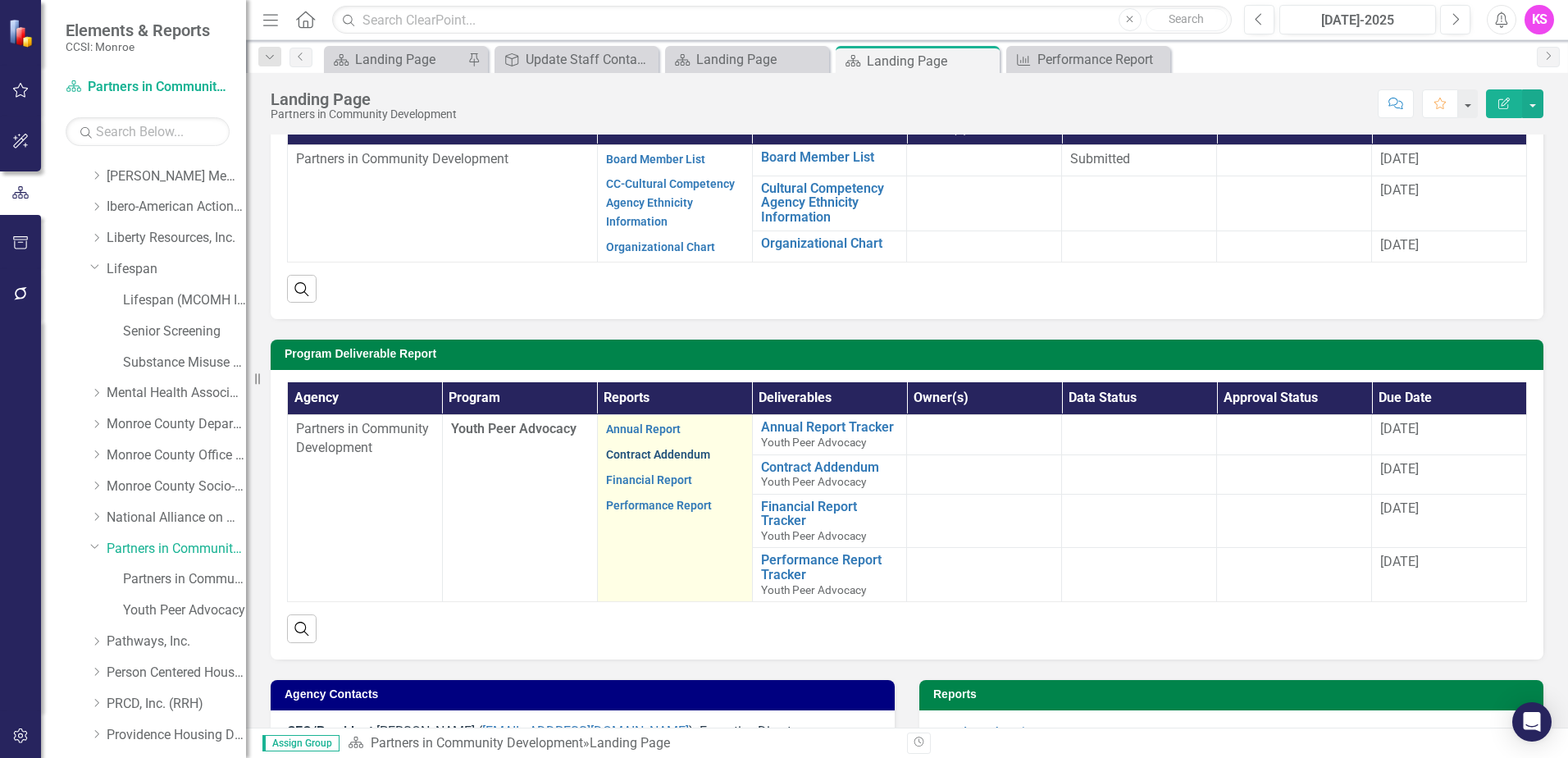
click at [649, 457] on link "Contract Addendum" at bounding box center [658, 454] width 104 height 13
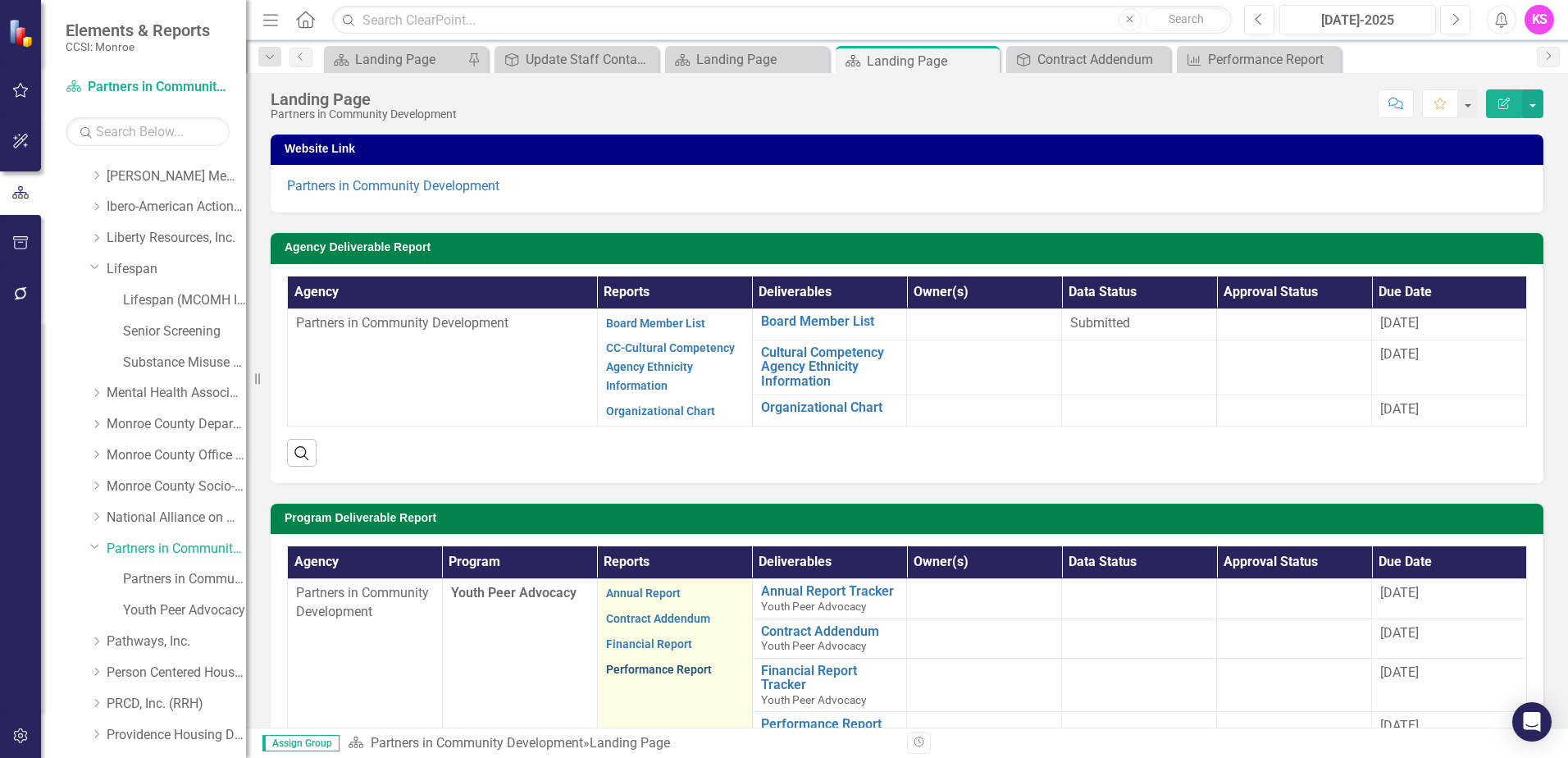
click at [661, 672] on link "Performance Report" at bounding box center [658, 669] width 105 height 13
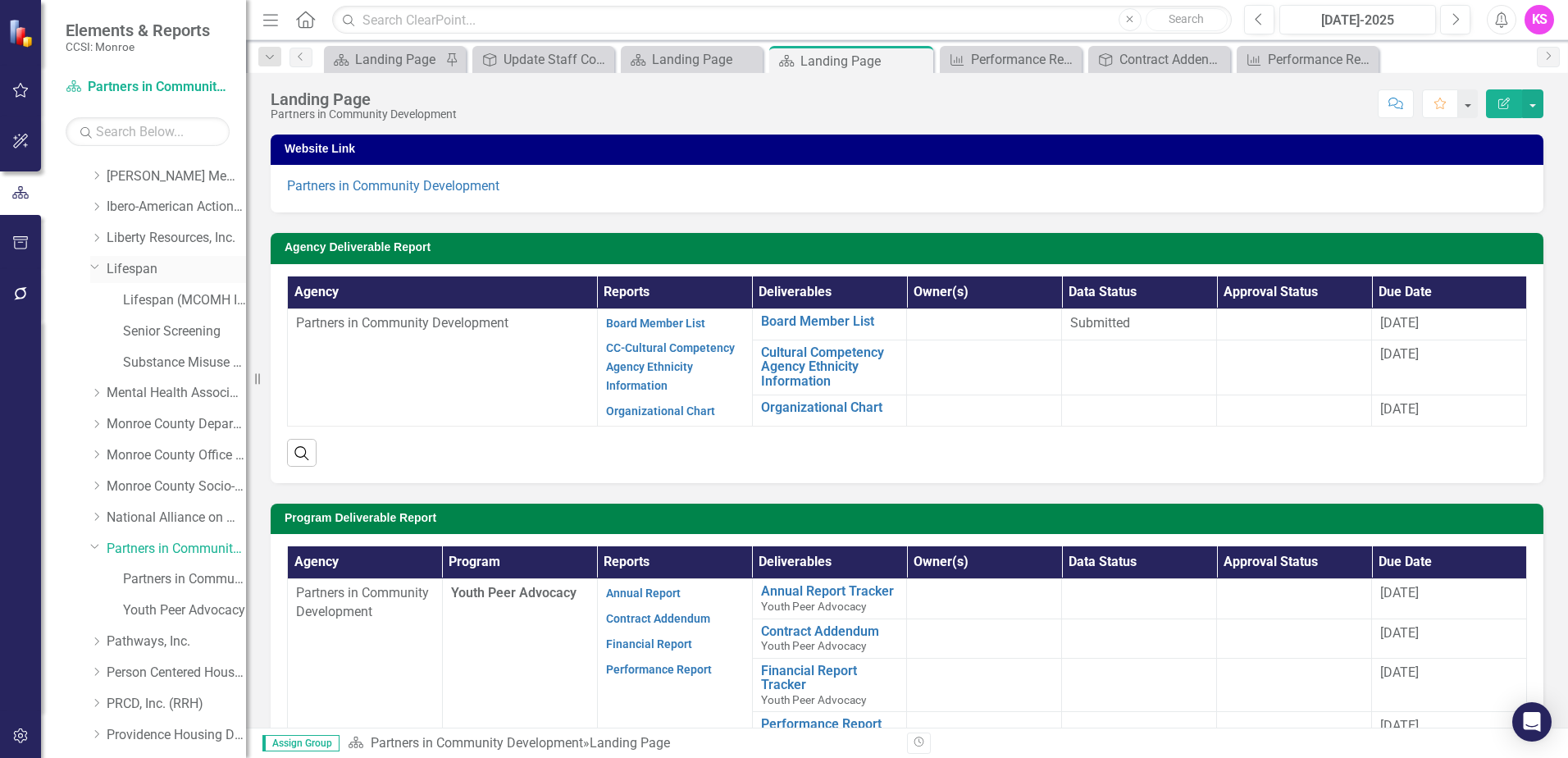
click at [116, 264] on link "Lifespan" at bounding box center [176, 269] width 139 height 19
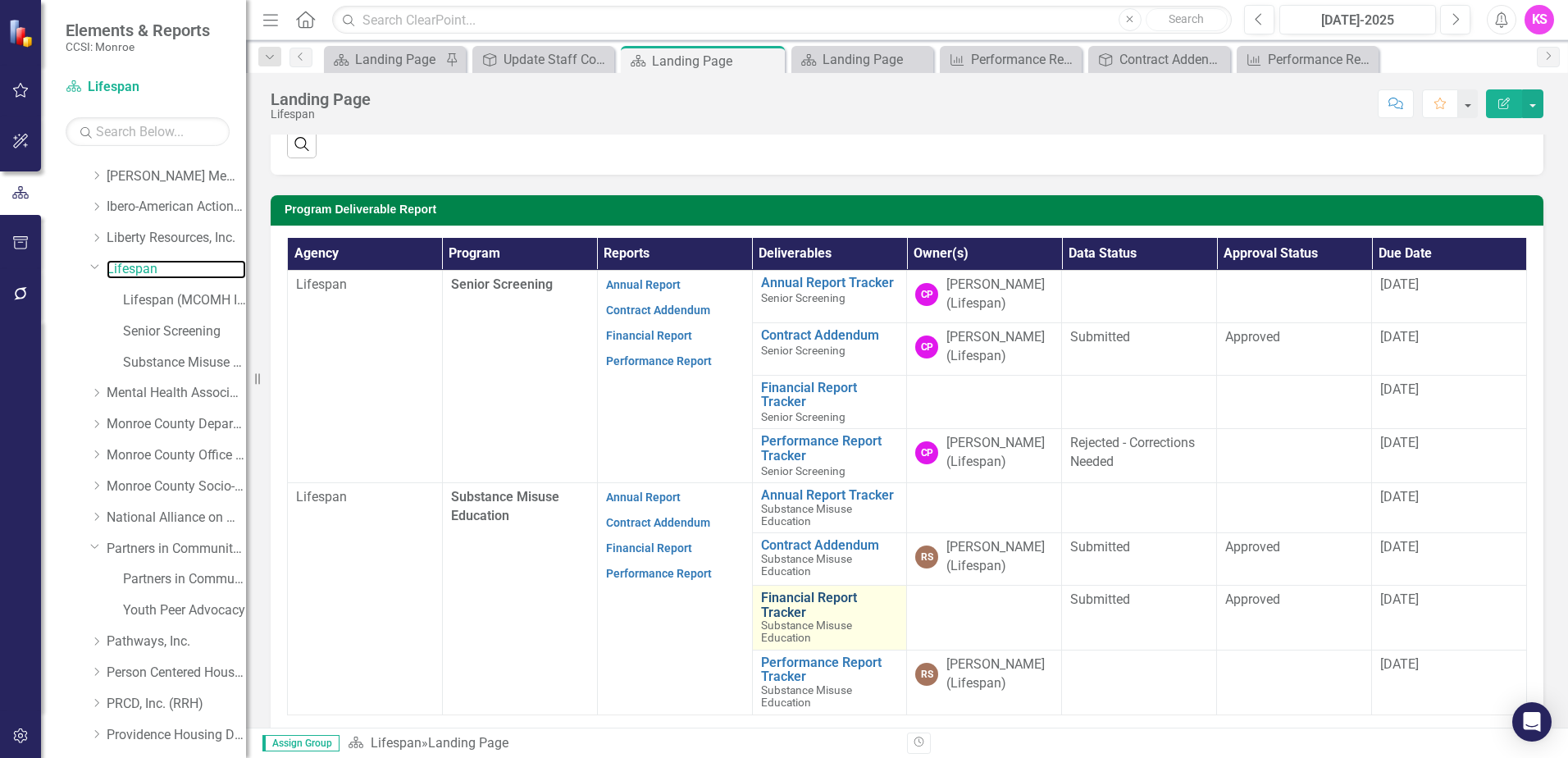
scroll to position [328, 0]
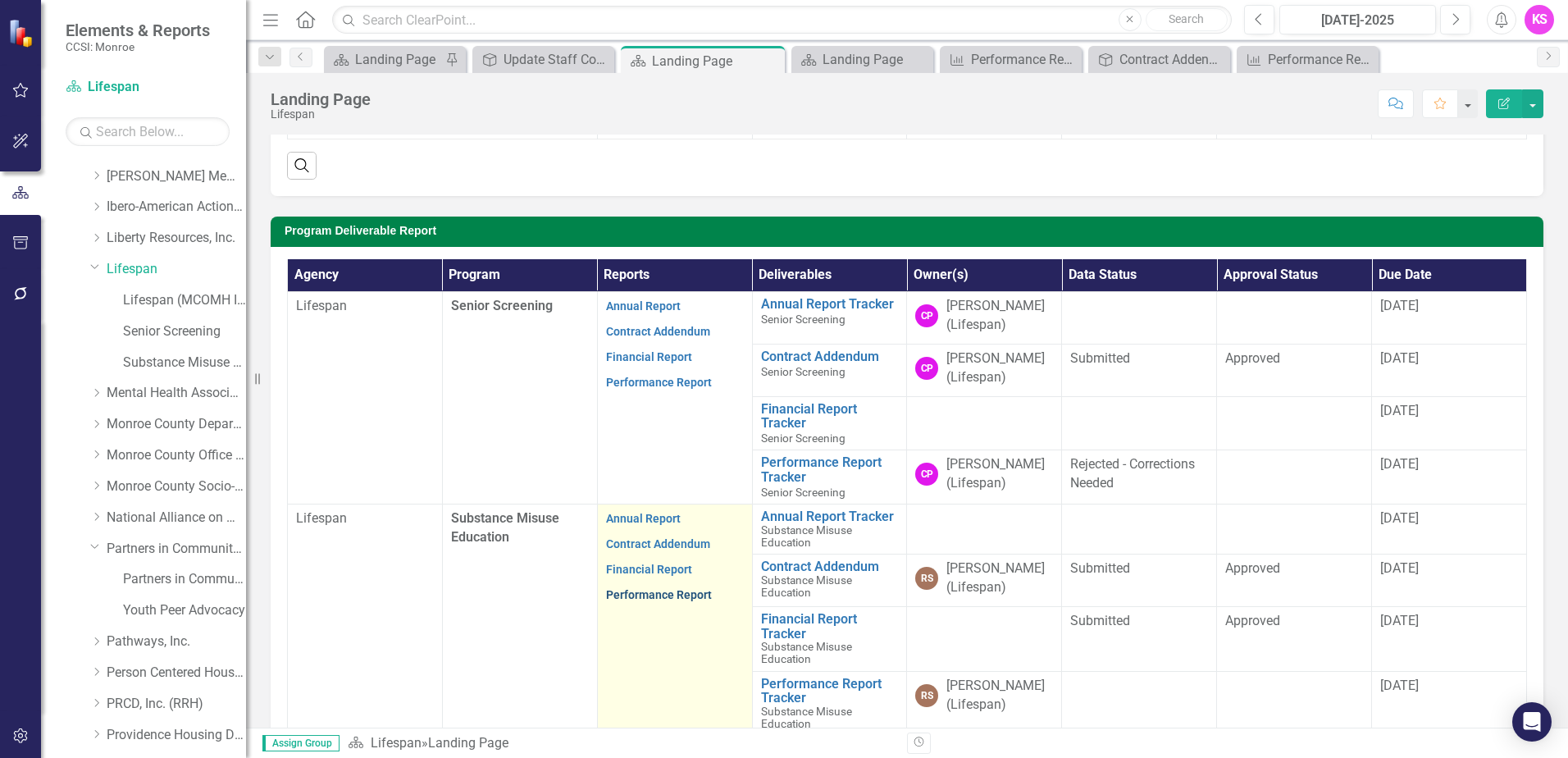
click at [652, 595] on link "Performance Report" at bounding box center [658, 595] width 105 height 13
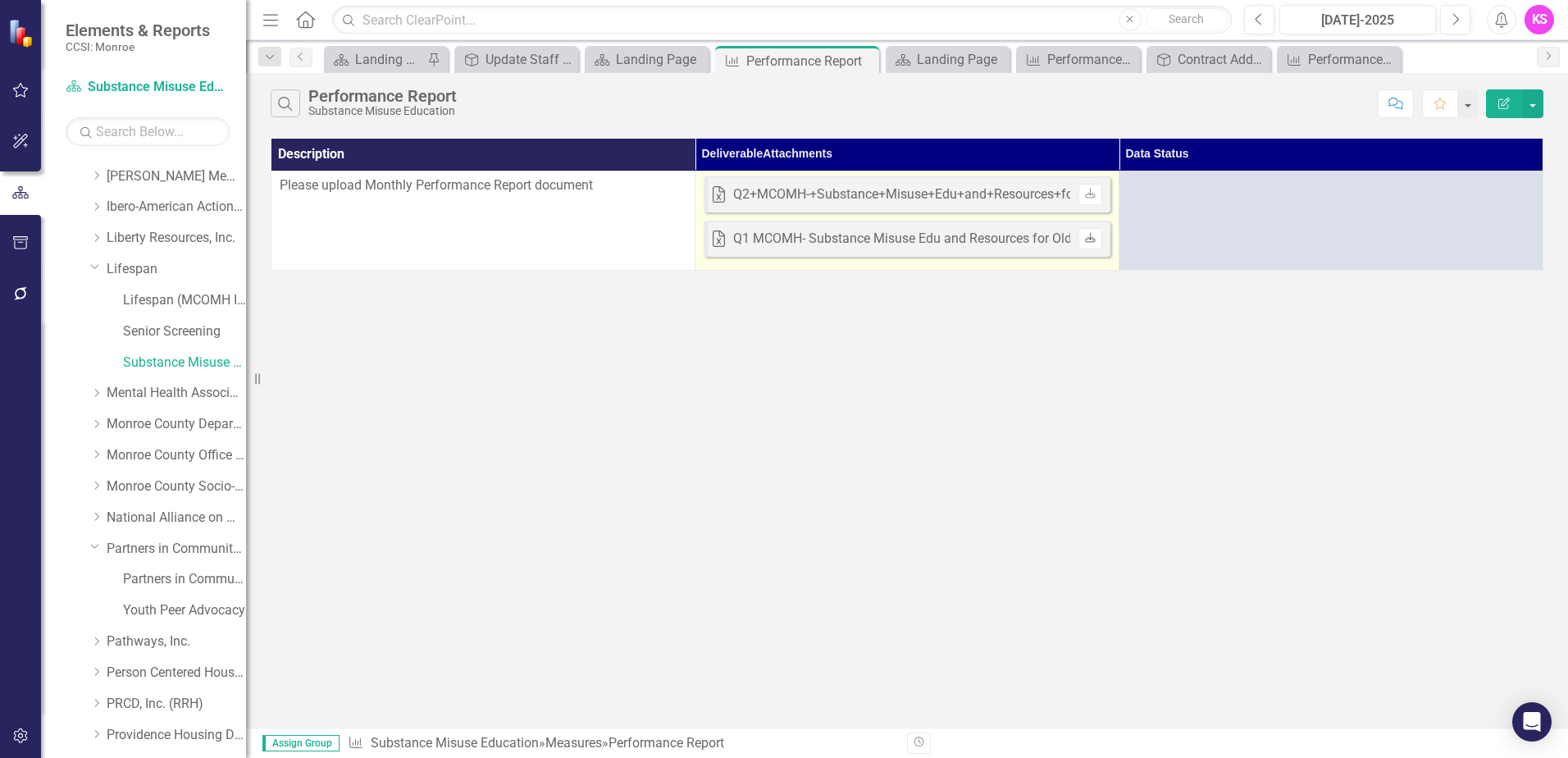
click at [1089, 241] on icon "Download" at bounding box center [1090, 239] width 12 height 10
click at [896, 267] on td "Excel Q2+MCOMH-+Substance+Misuse+Edu+and+Resources+for+Older+Adults+-.xlsx Uplo…" at bounding box center [907, 220] width 424 height 99
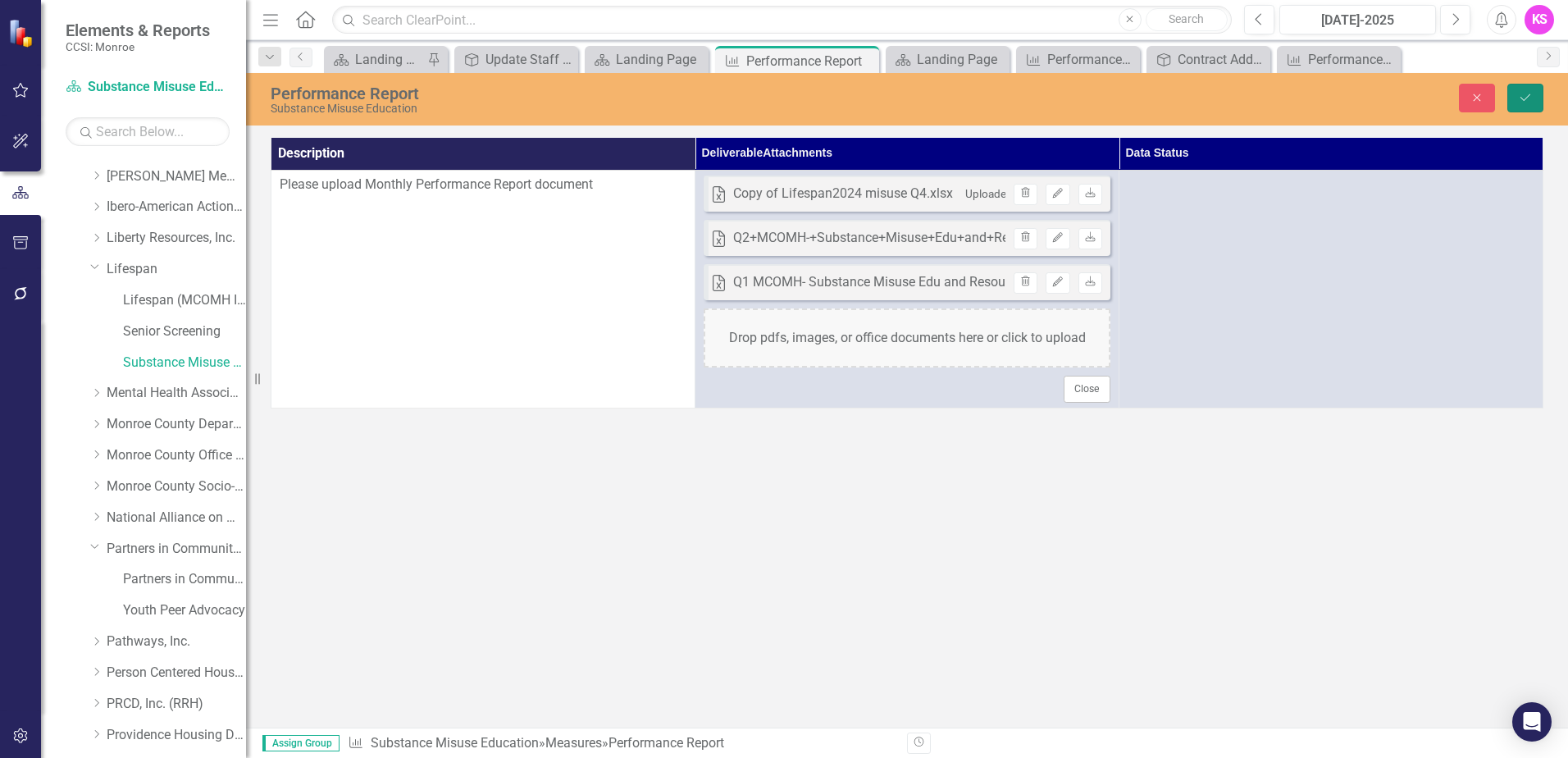
click at [1520, 101] on icon "Save" at bounding box center [1525, 97] width 15 height 12
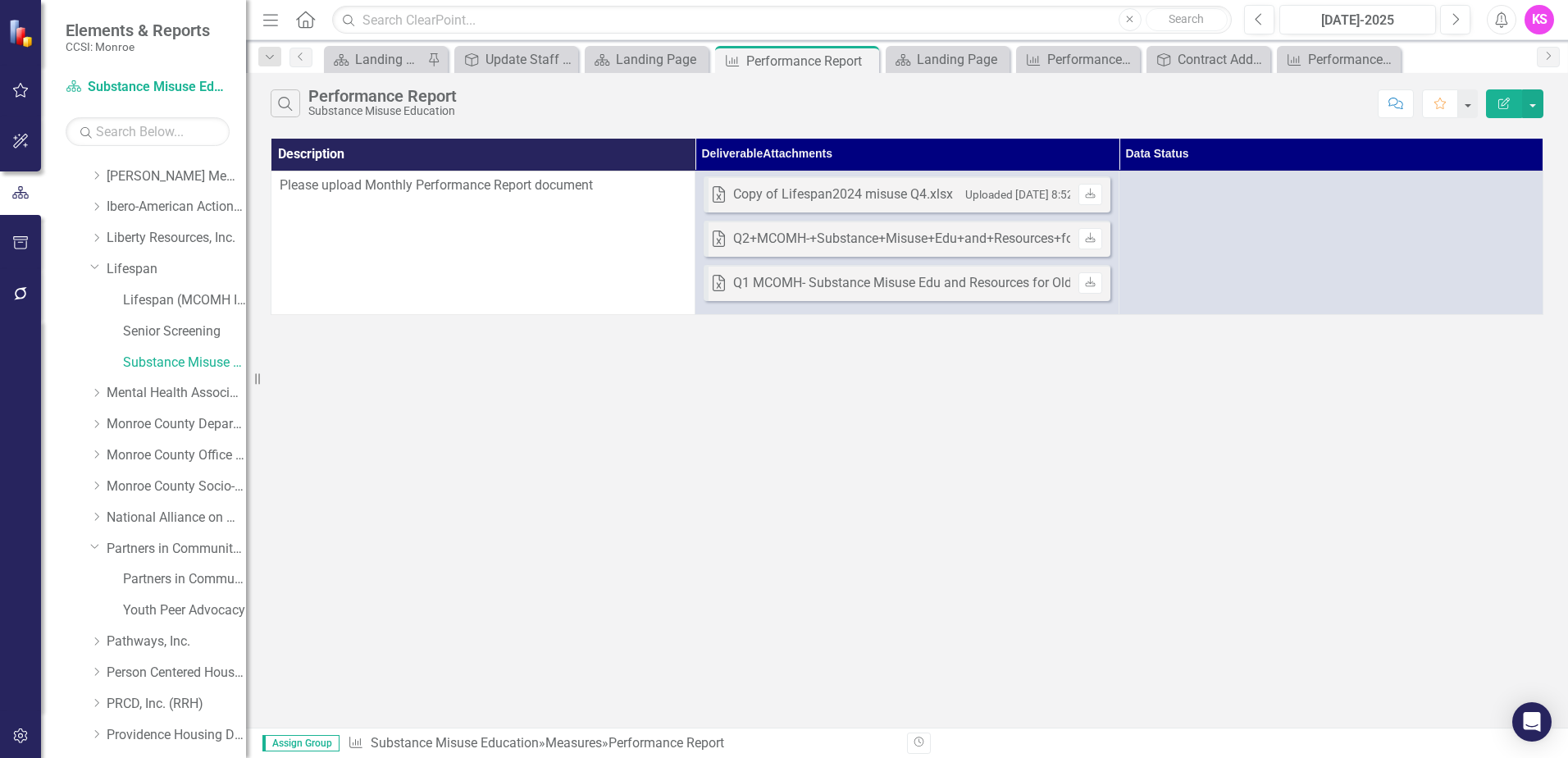
click at [985, 522] on div "Search Performance Report Substance Misuse Education Comment Favorite Edit Repo…" at bounding box center [907, 400] width 1322 height 654
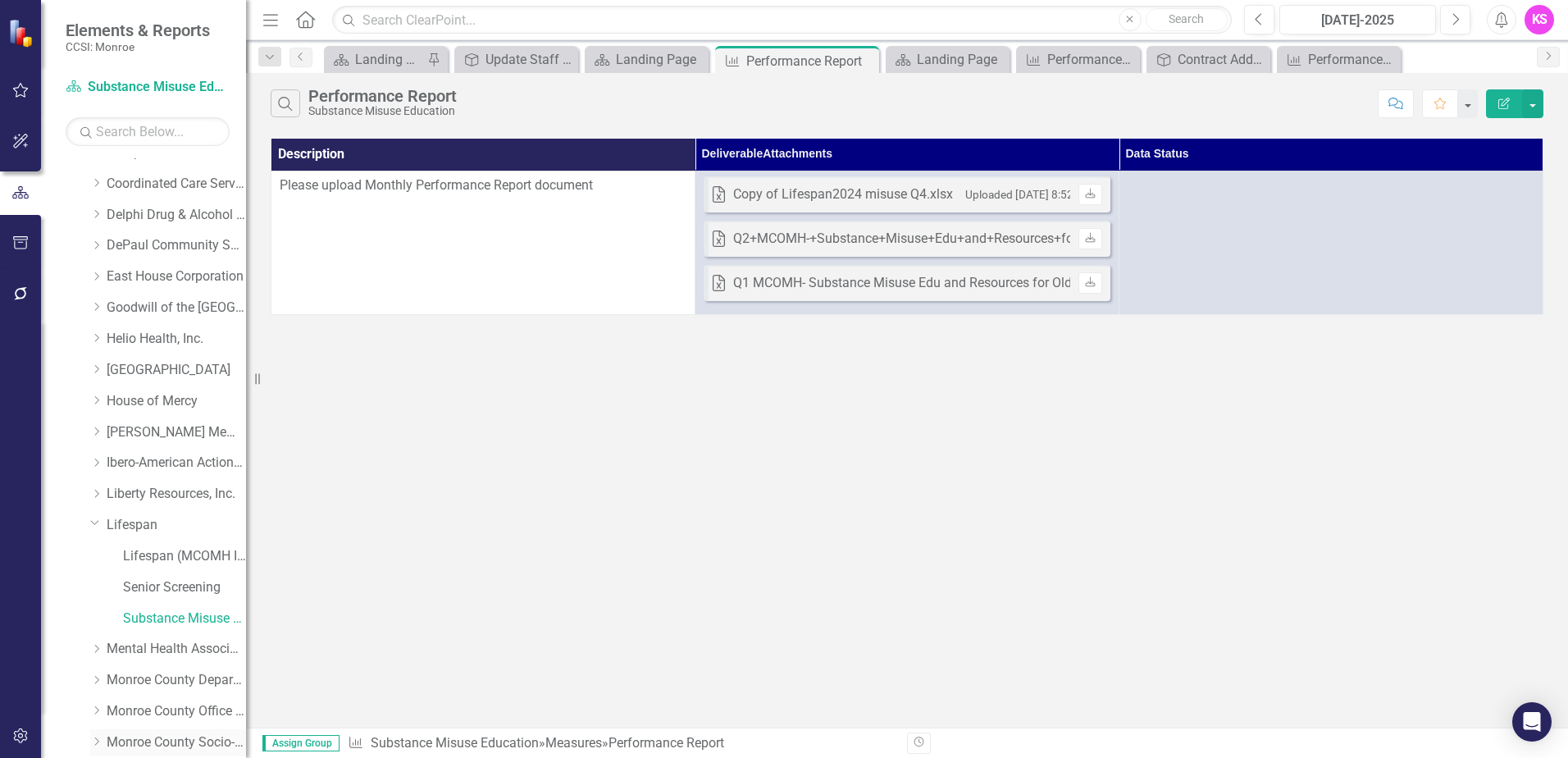
scroll to position [82, 0]
click at [98, 433] on icon "Dropdown" at bounding box center [96, 431] width 12 height 10
click at [156, 431] on link "East House Corporation" at bounding box center [176, 431] width 139 height 19
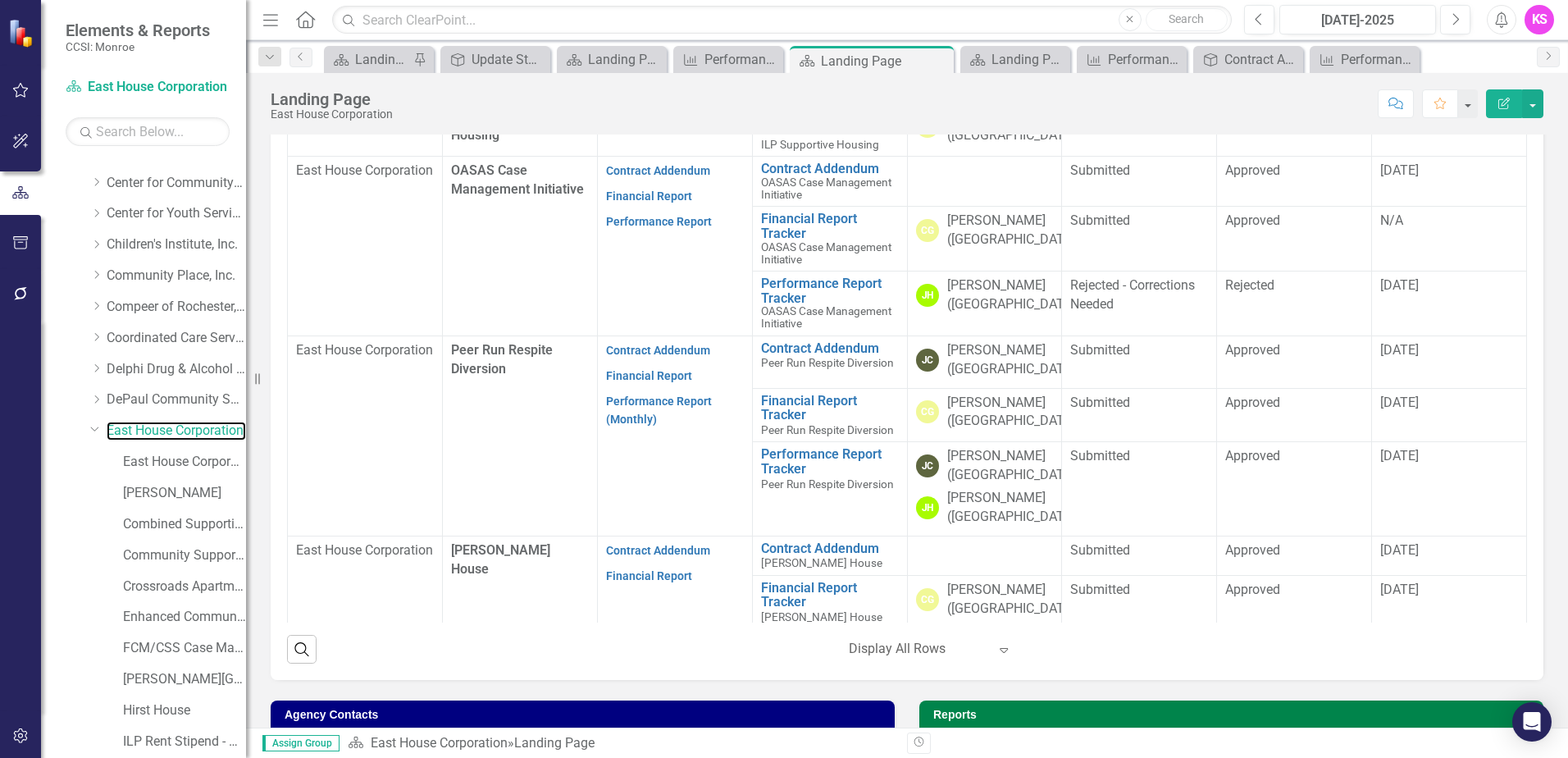
scroll to position [1066, 0]
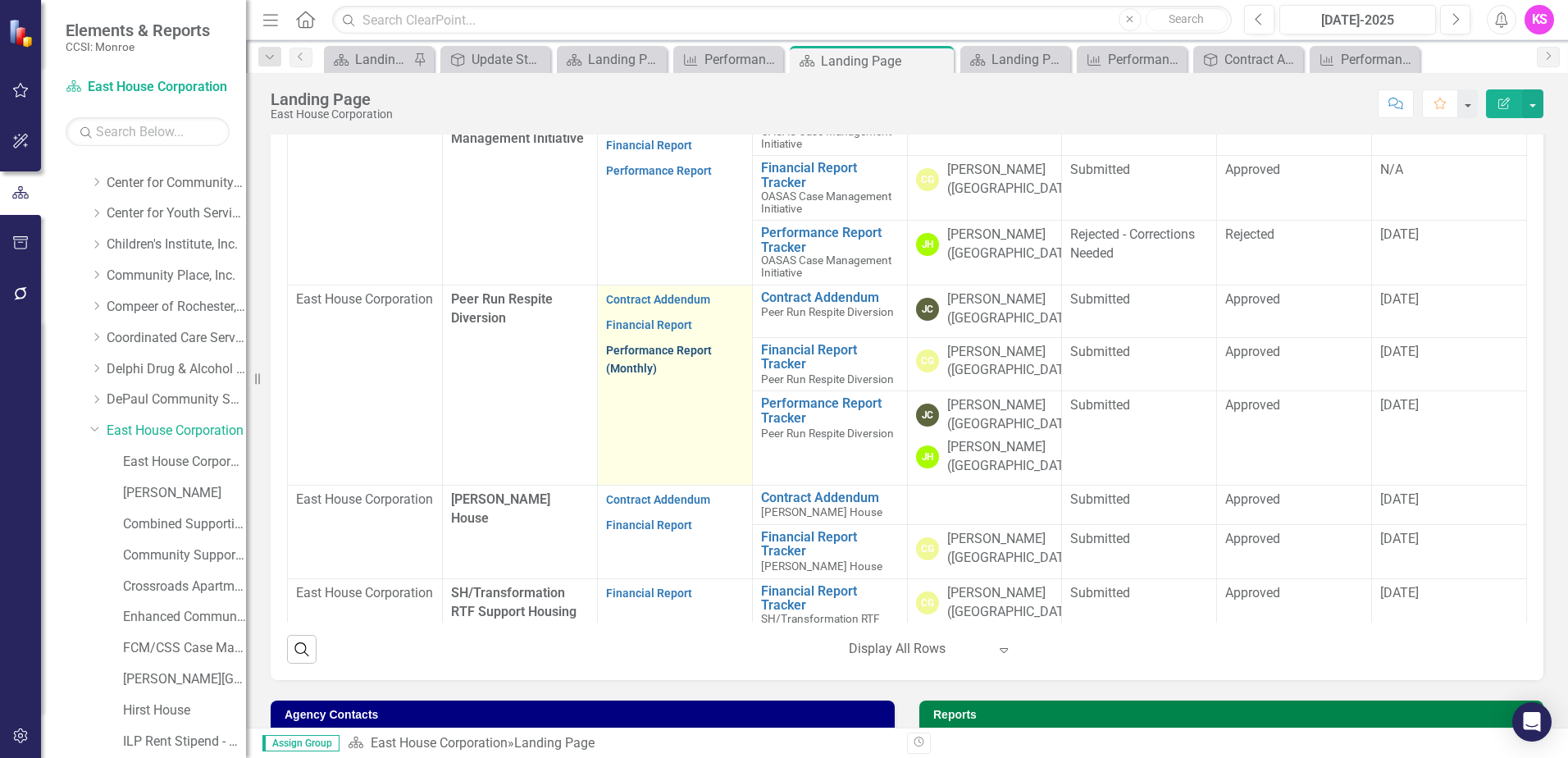
click at [636, 376] on link "Performance Report (Monthly)" at bounding box center [658, 359] width 105 height 32
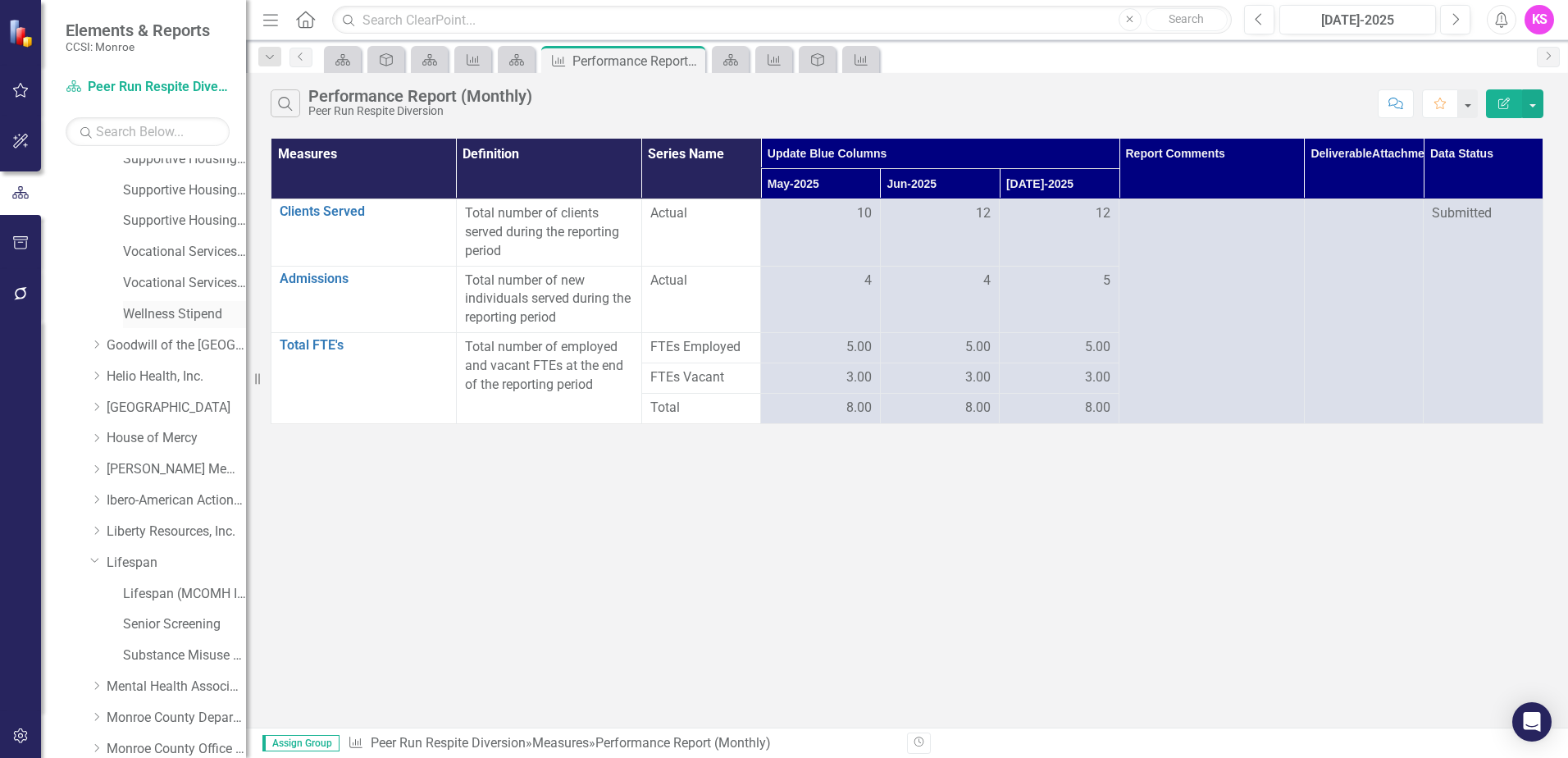
scroll to position [902, 0]
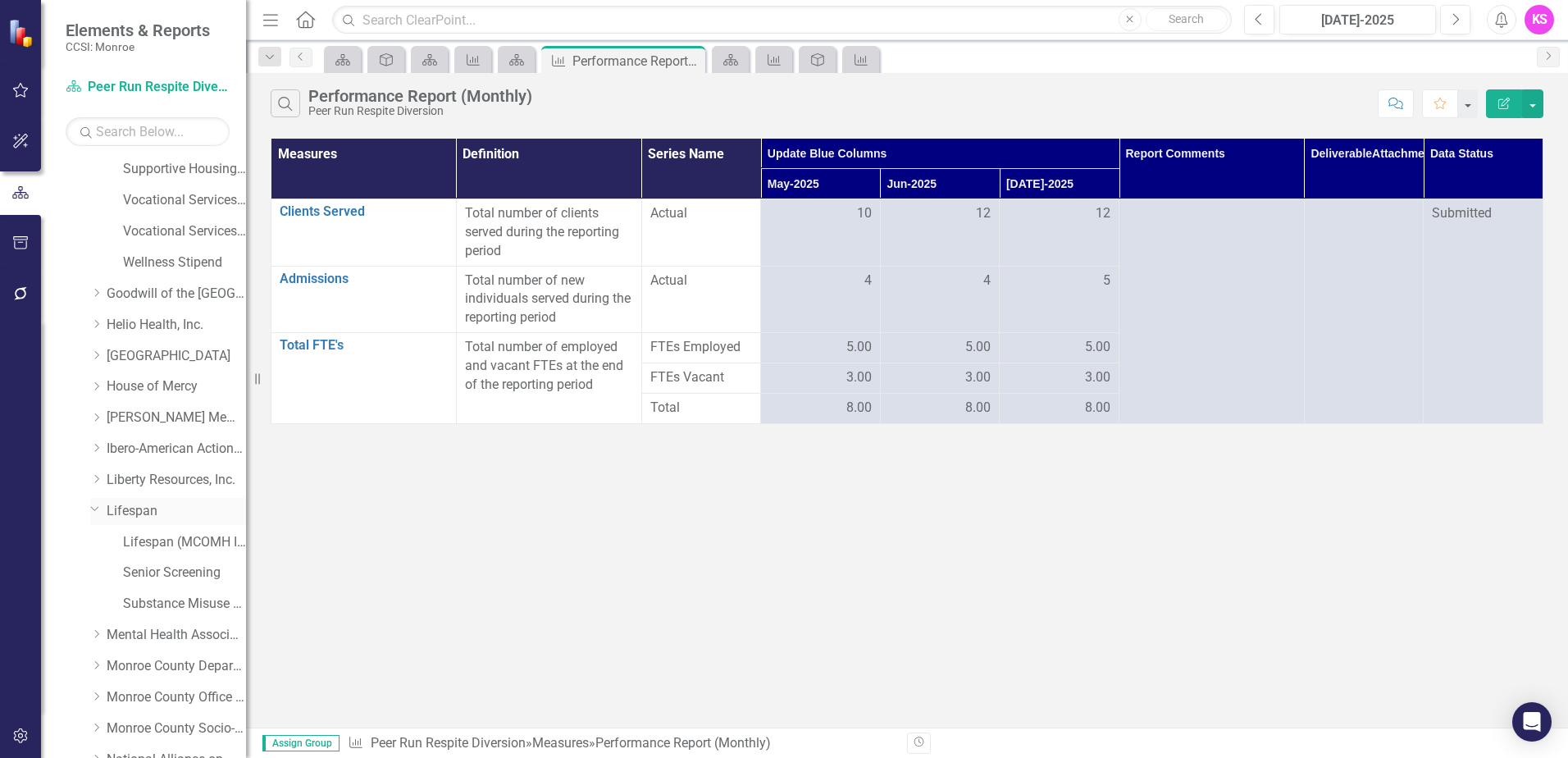
click at [133, 508] on link "Lifespan" at bounding box center [176, 511] width 139 height 19
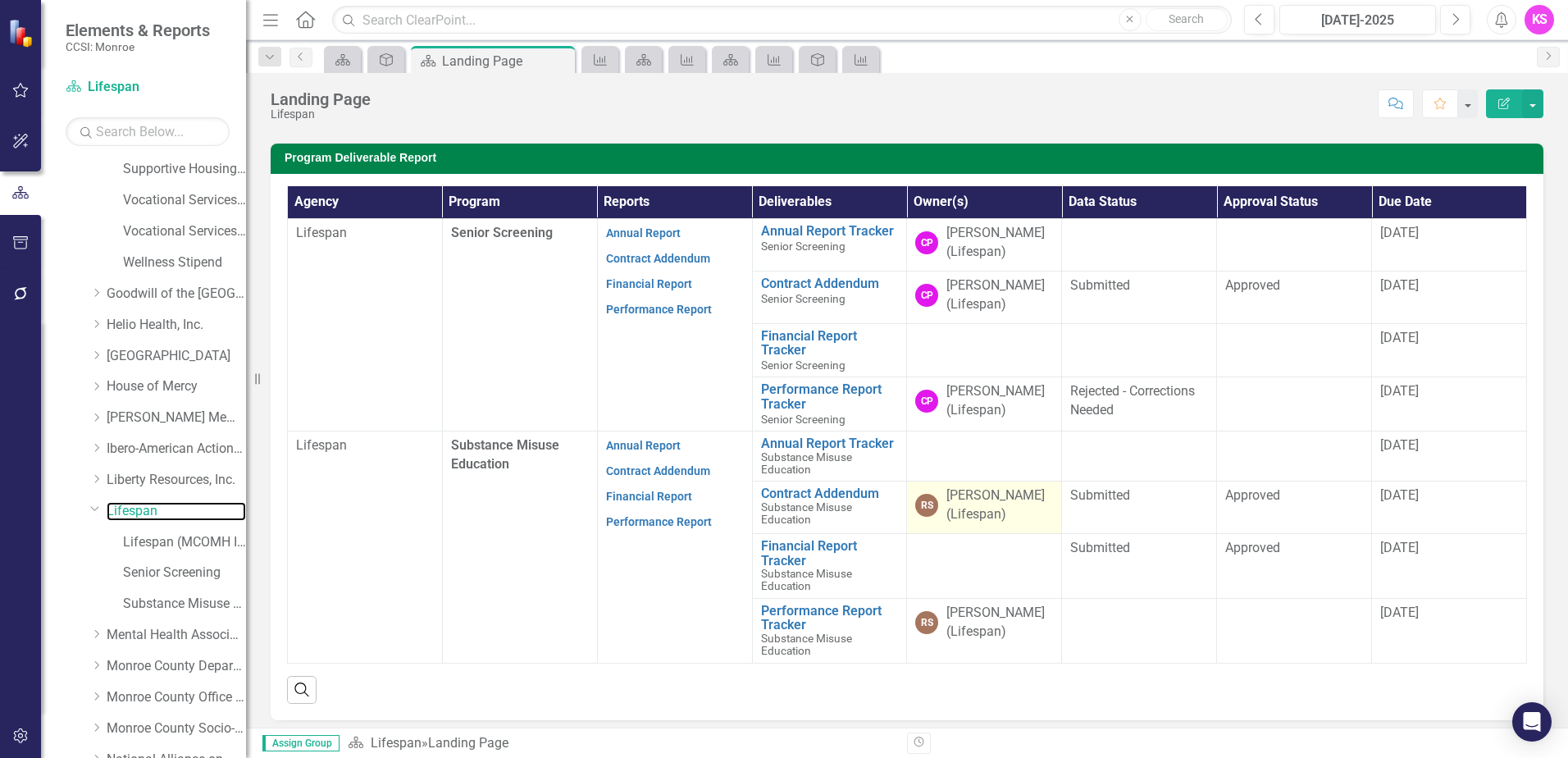
scroll to position [328, 0]
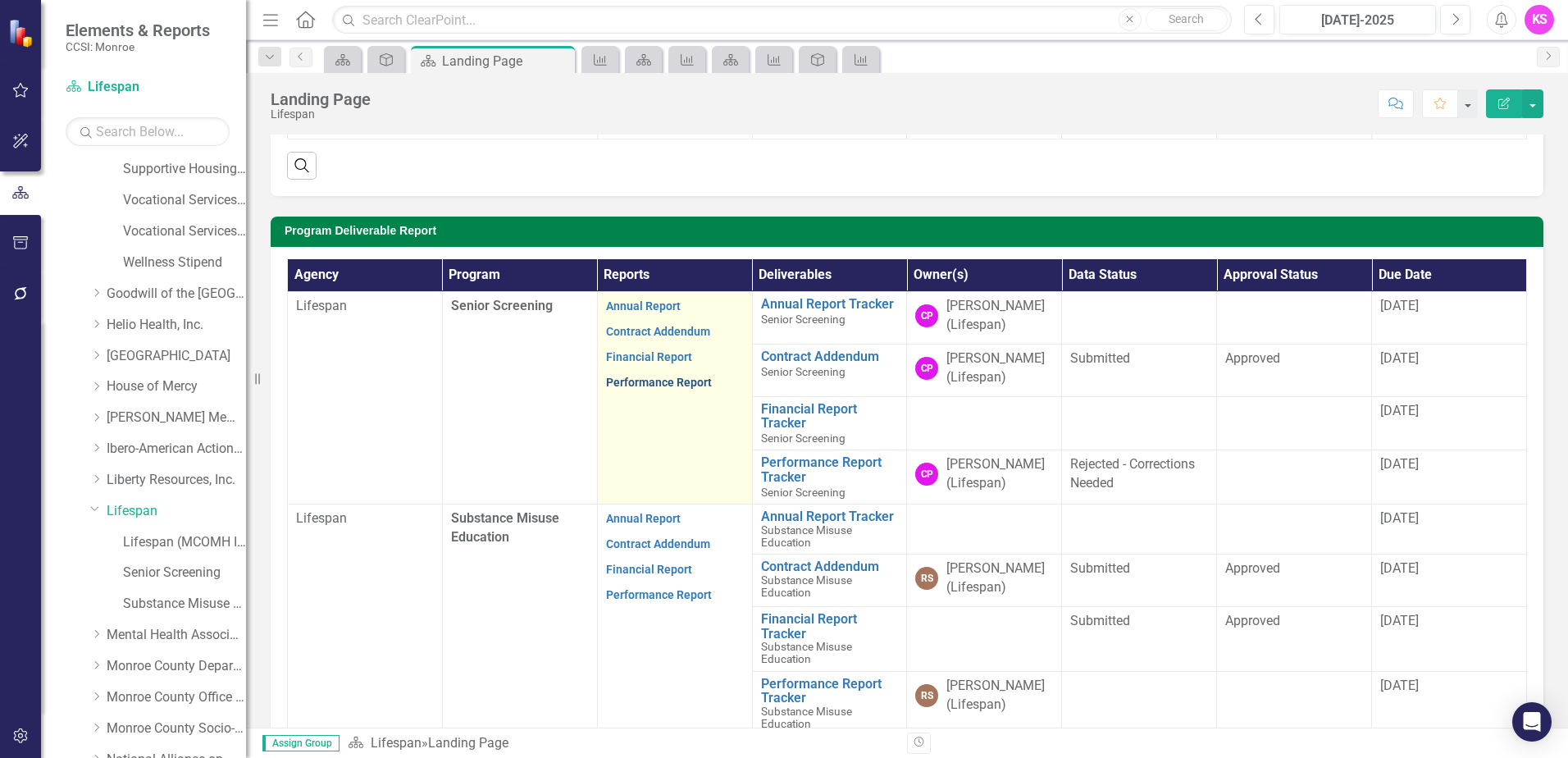
click at [630, 379] on link "Performance Report" at bounding box center [658, 382] width 105 height 13
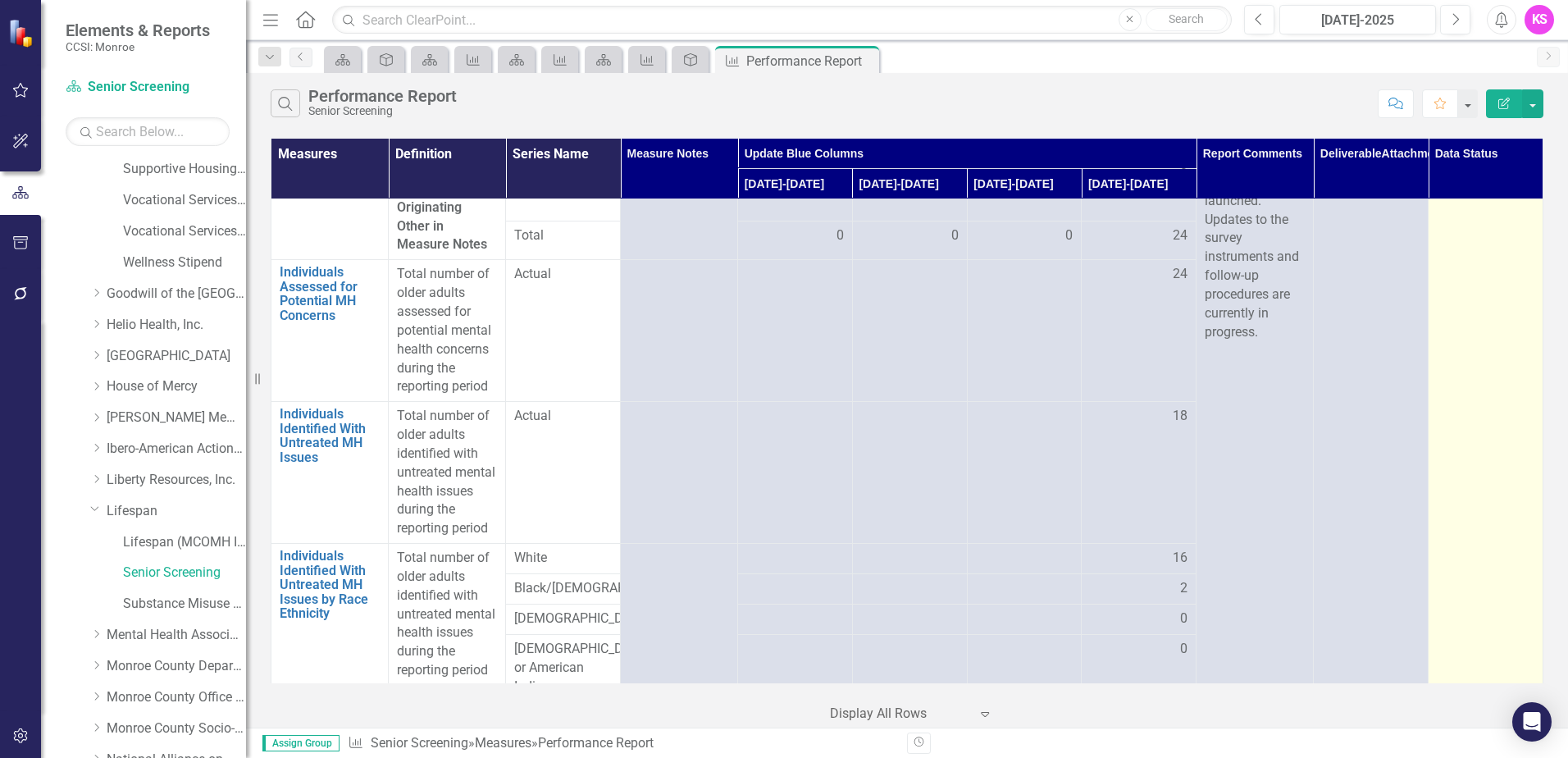
scroll to position [164, 0]
